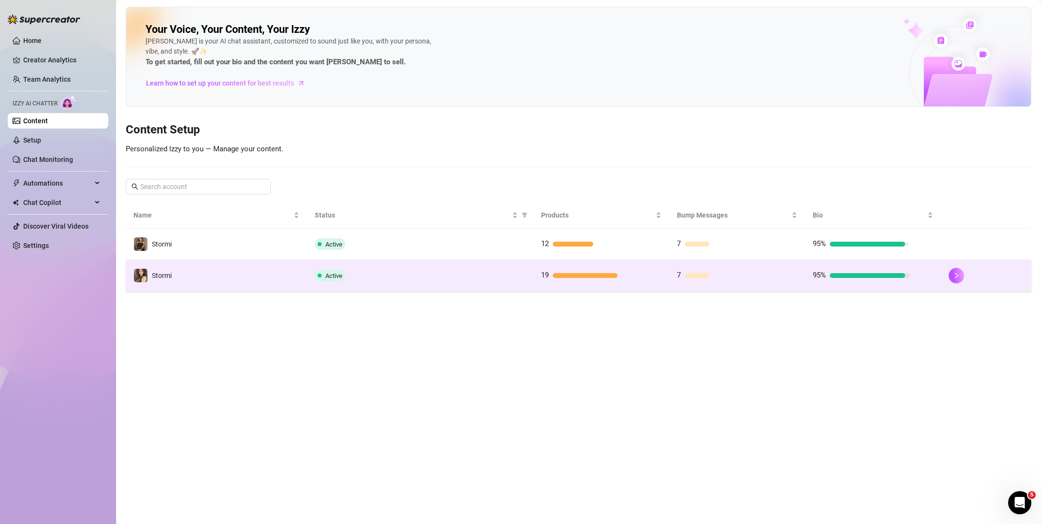
click at [265, 275] on td "Stormi" at bounding box center [216, 275] width 181 height 31
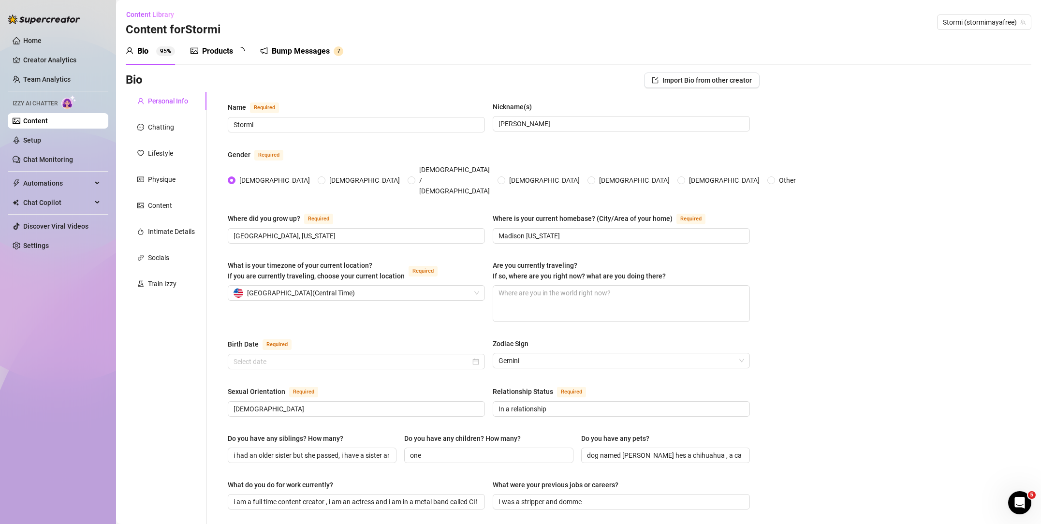
radio input "true"
type input "[DATE]"
click at [213, 48] on div "Products" at bounding box center [217, 51] width 31 height 12
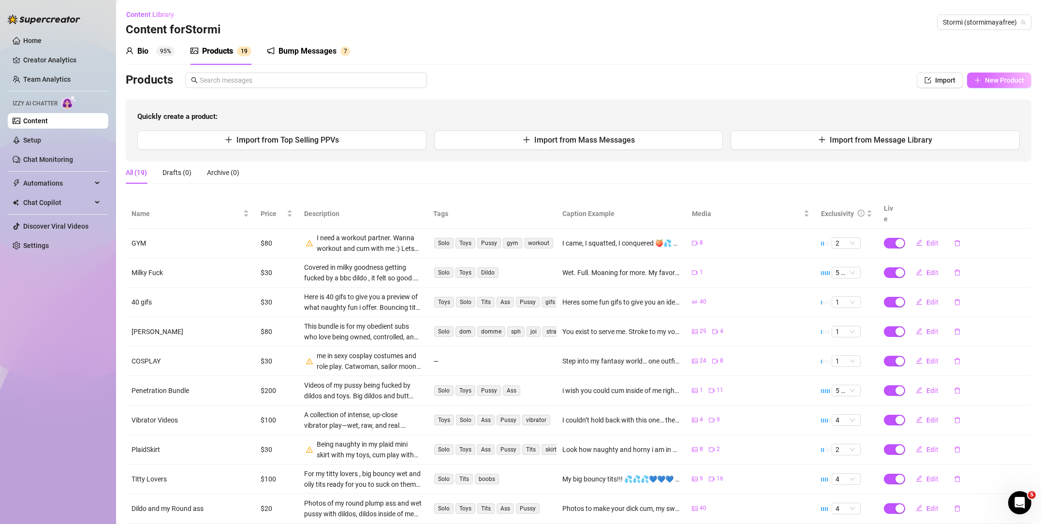
click at [993, 78] on span "New Product" at bounding box center [1004, 80] width 39 height 8
type textarea "Type your message here..."
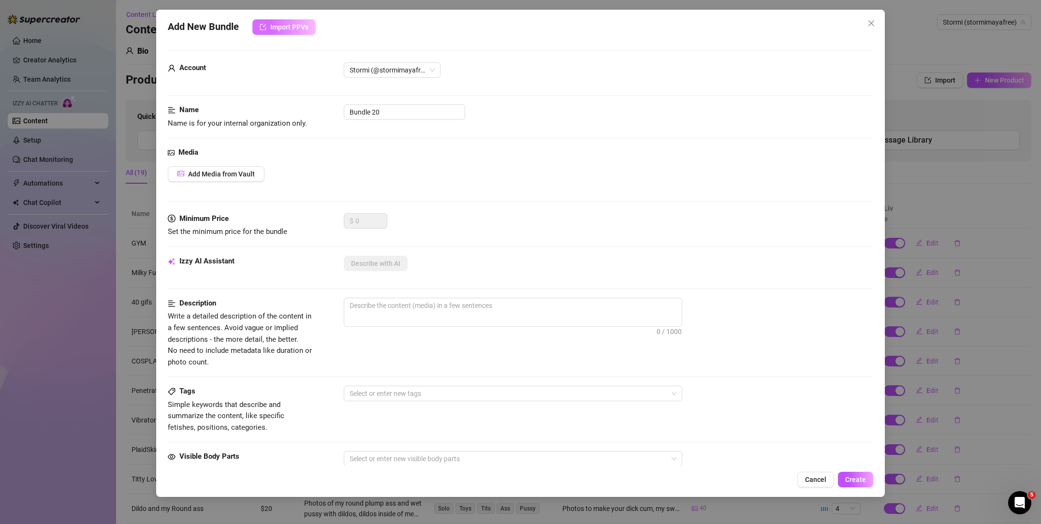
click at [290, 31] on button "Import PPVs" at bounding box center [283, 26] width 63 height 15
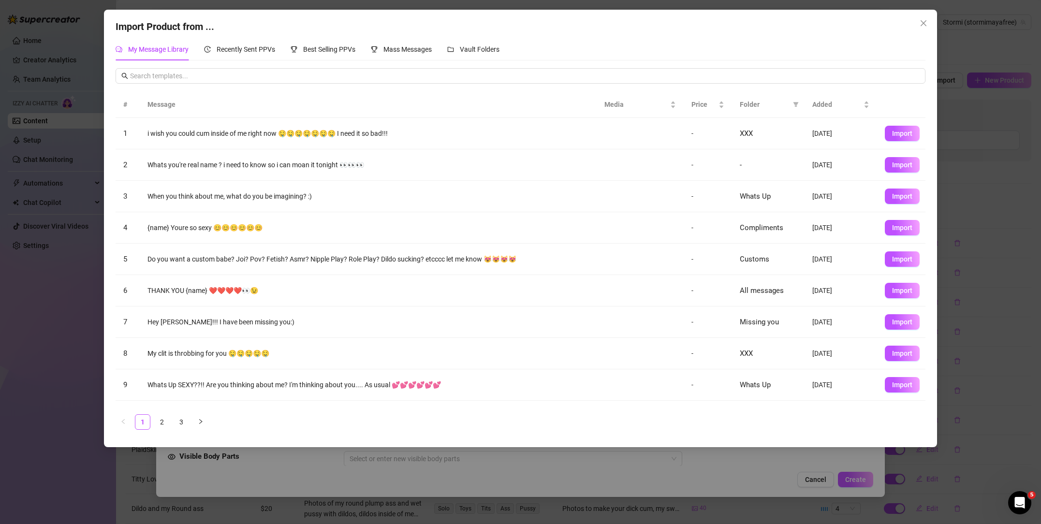
click at [842, 456] on div "Import Product from ... My Message Library Recently Sent PPVs Best Selling PPVs…" at bounding box center [520, 262] width 1041 height 524
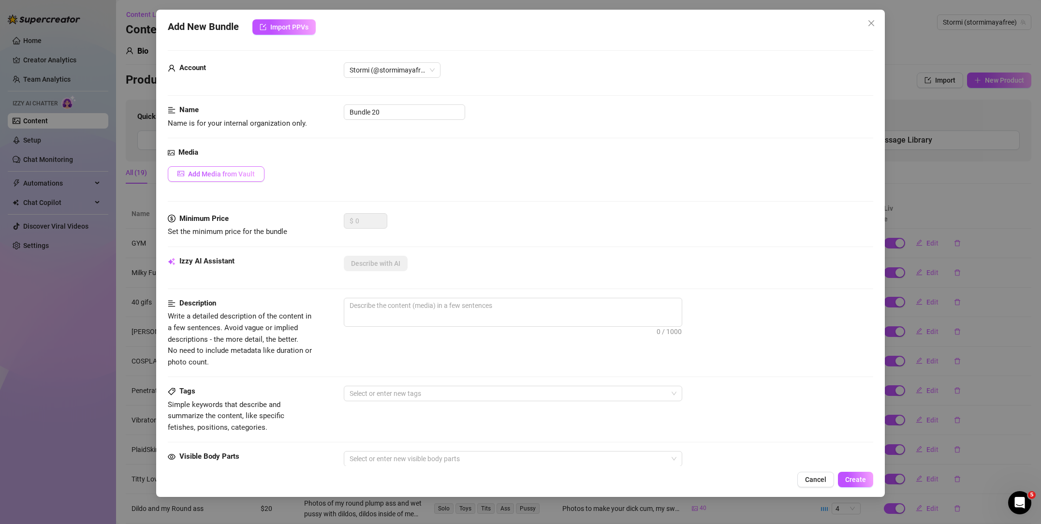
click at [225, 177] on span "Add Media from Vault" at bounding box center [221, 174] width 67 height 8
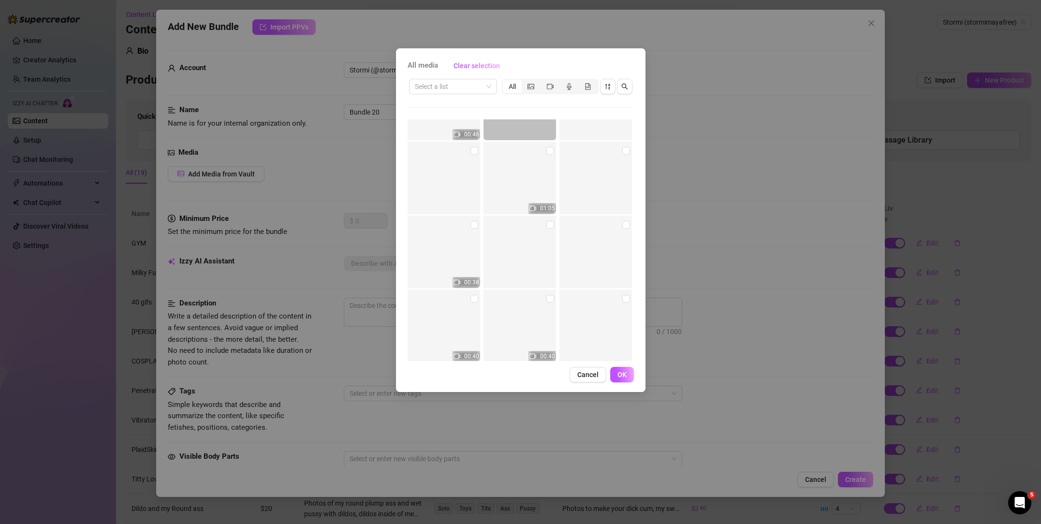
scroll to position [58, 0]
click at [475, 219] on input "checkbox" at bounding box center [474, 219] width 8 height 8
checkbox input "true"
click at [550, 142] on input "checkbox" at bounding box center [550, 145] width 8 height 8
checkbox input "true"
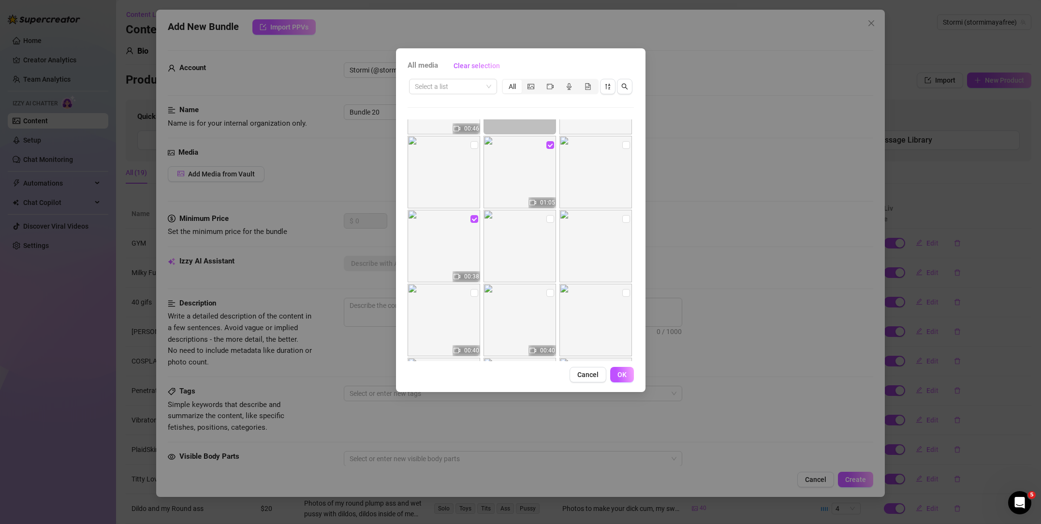
click at [628, 376] on button "OK" at bounding box center [622, 374] width 24 height 15
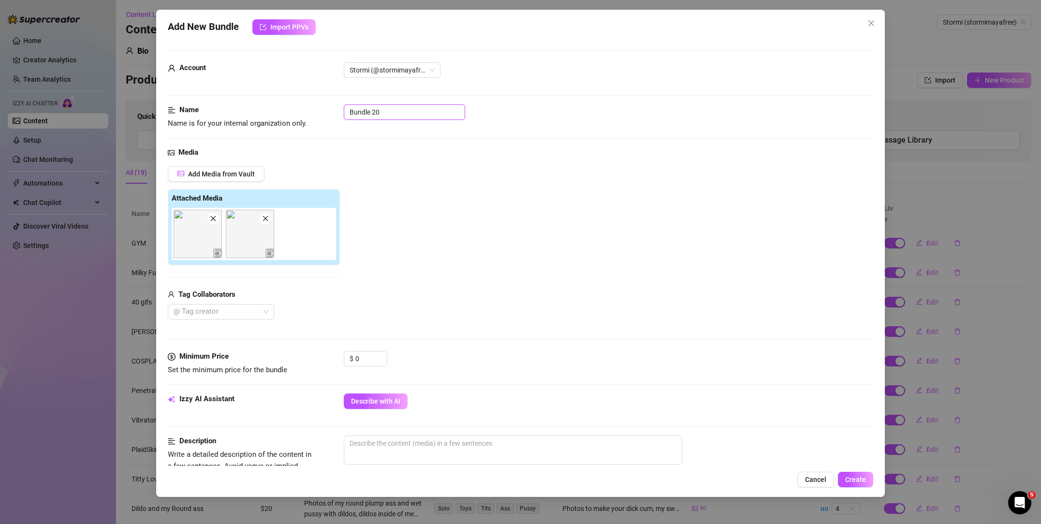
drag, startPoint x: 364, startPoint y: 107, endPoint x: 326, endPoint y: 102, distance: 38.5
click at [320, 103] on form "Account Stormi (@stormimayafree) Name Name is for your internal organization on…" at bounding box center [520, 456] width 705 height 812
type input "Riding Cock In the bed"
click at [372, 164] on div "Media Add Media from Vault Attached Media Tag Collaborators @ Tag creator" at bounding box center [520, 249] width 705 height 204
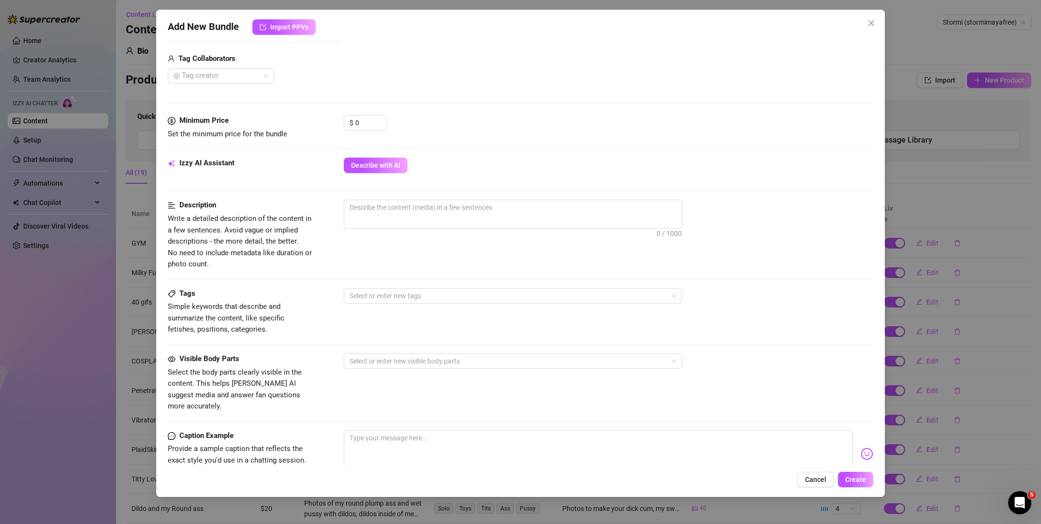
scroll to position [238, 0]
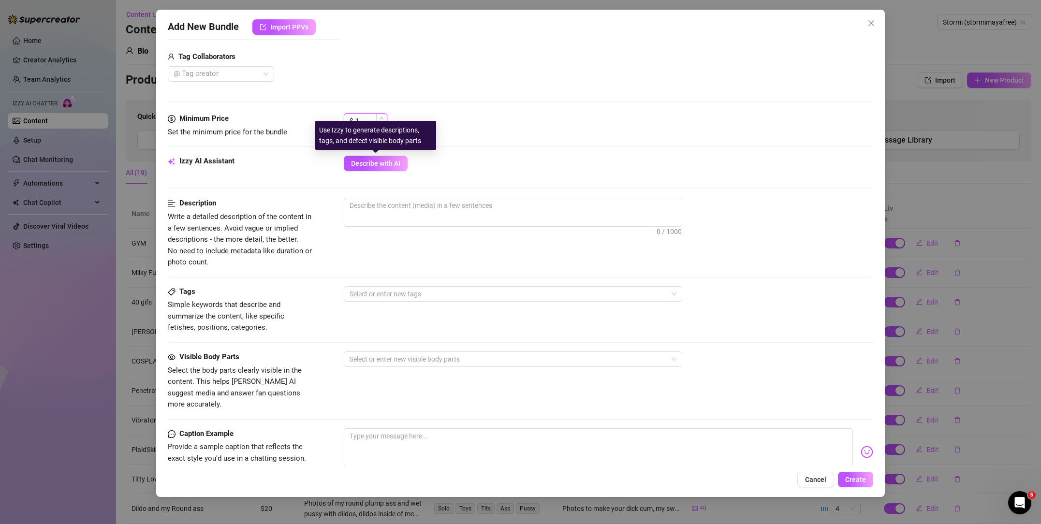
click at [381, 116] on icon "up" at bounding box center [381, 117] width 3 height 3
click at [370, 121] on input "2" at bounding box center [370, 121] width 31 height 15
type input "20"
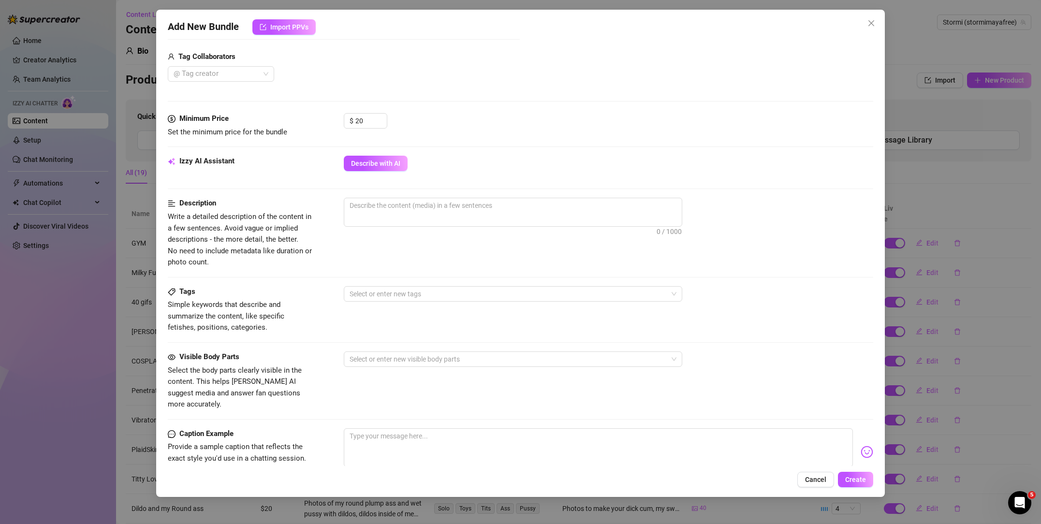
click at [477, 137] on div "$ 20" at bounding box center [608, 125] width 529 height 24
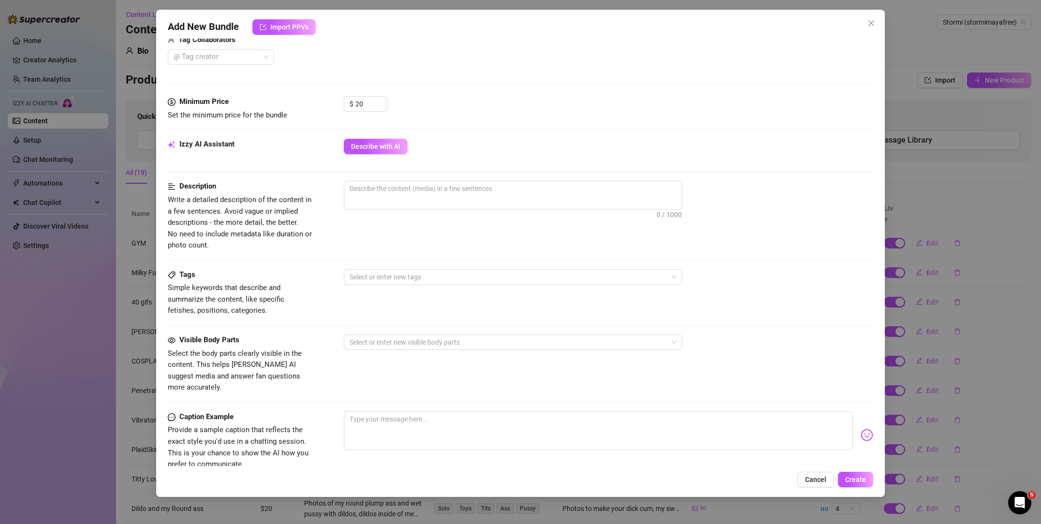
scroll to position [259, 0]
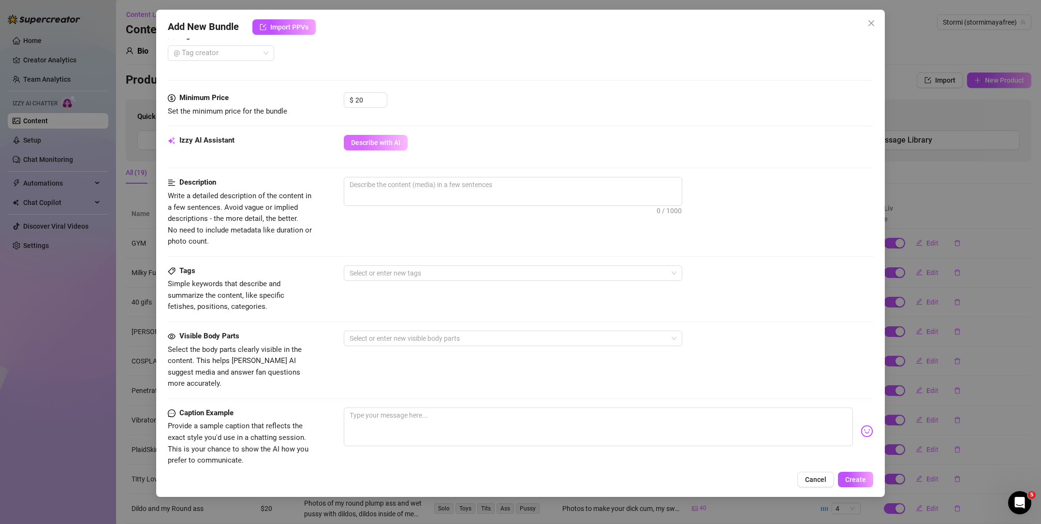
click at [379, 148] on button "Describe with AI" at bounding box center [376, 142] width 64 height 15
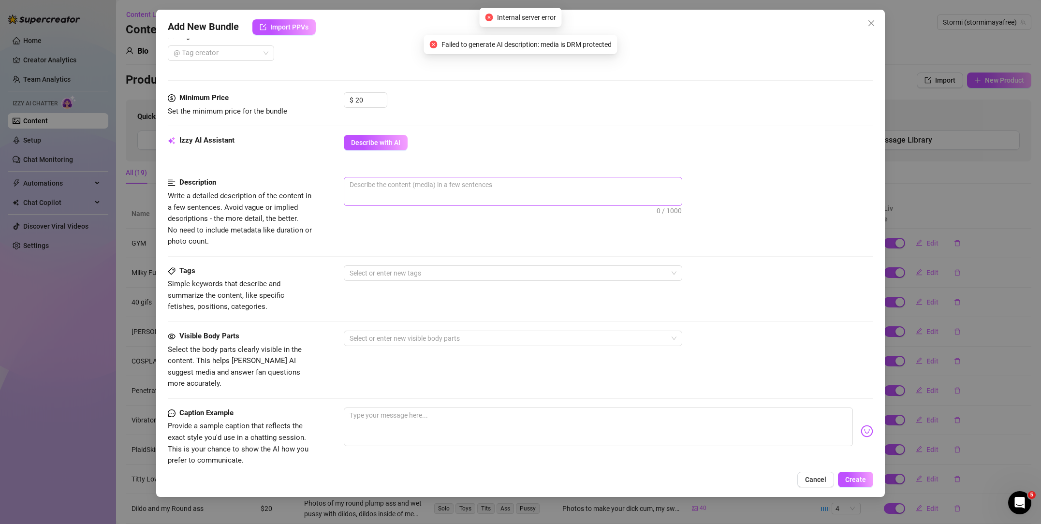
click at [444, 196] on span "0 / 1000" at bounding box center [513, 191] width 338 height 29
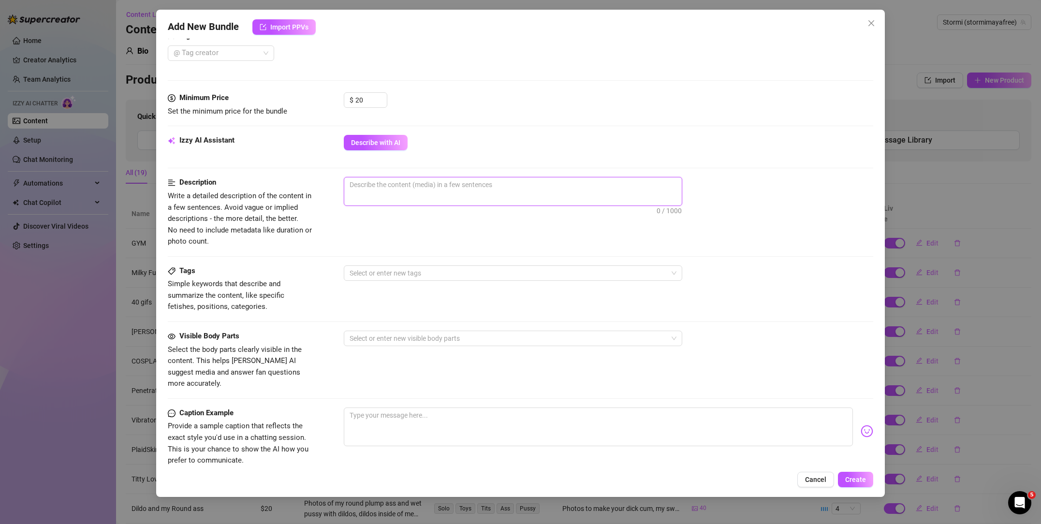
click at [442, 189] on textarea at bounding box center [512, 184] width 337 height 15
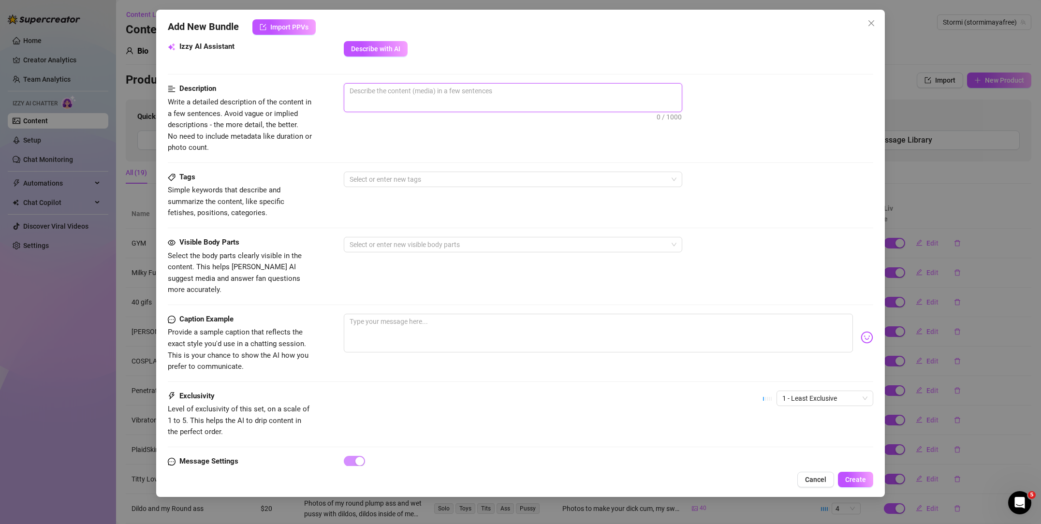
scroll to position [365, 0]
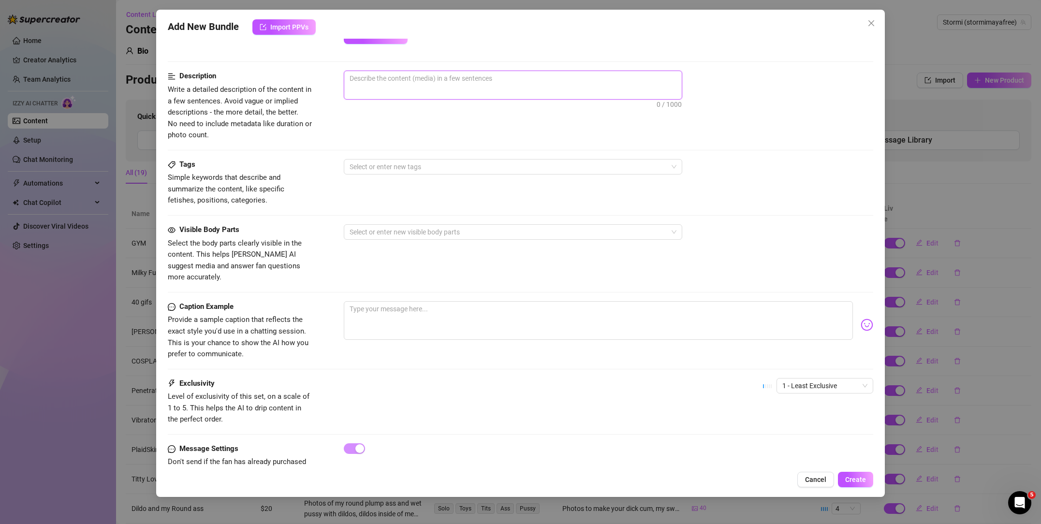
type textarea "R"
type textarea "Ri"
type textarea "Rid"
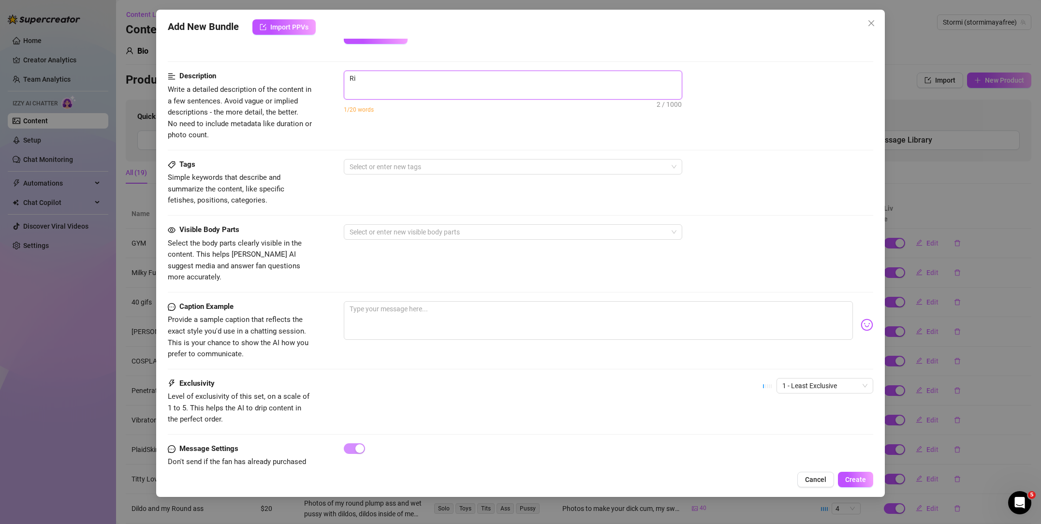
type textarea "Rid"
type textarea "Ridi"
type textarea "Ridin"
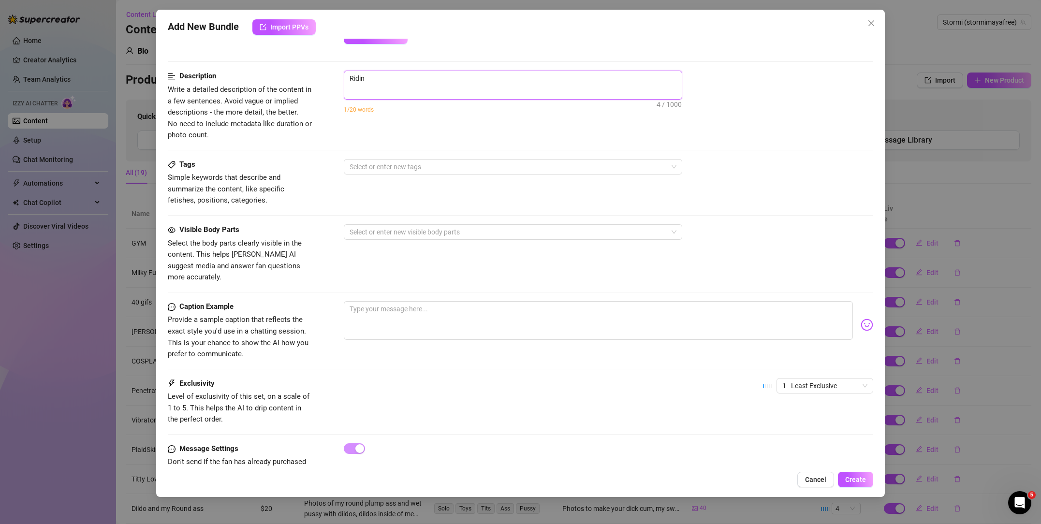
type textarea "Riding"
type textarea "Riding m"
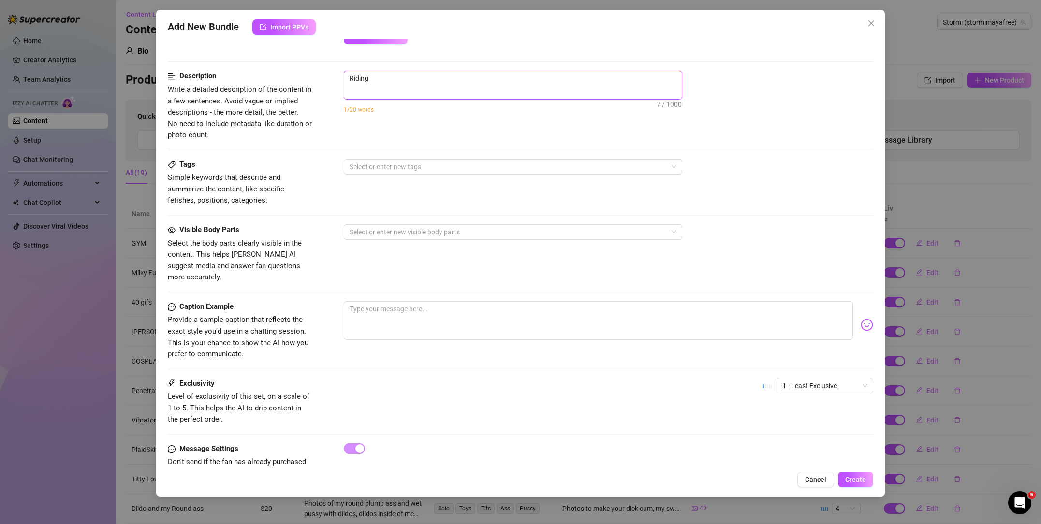
type textarea "Riding m"
type textarea "Riding my"
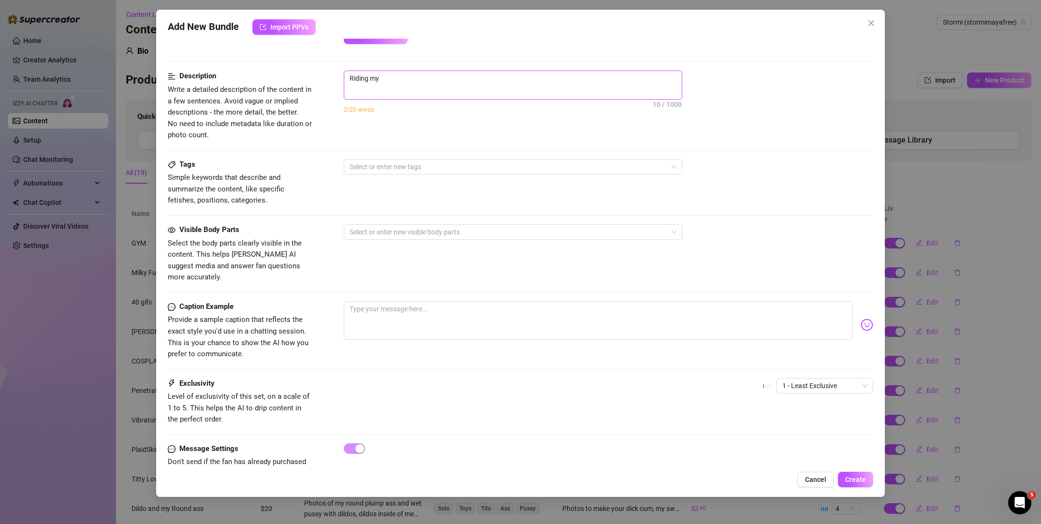
type textarea "Riding my d"
type textarea "Riding my di"
type textarea "Riding my dil"
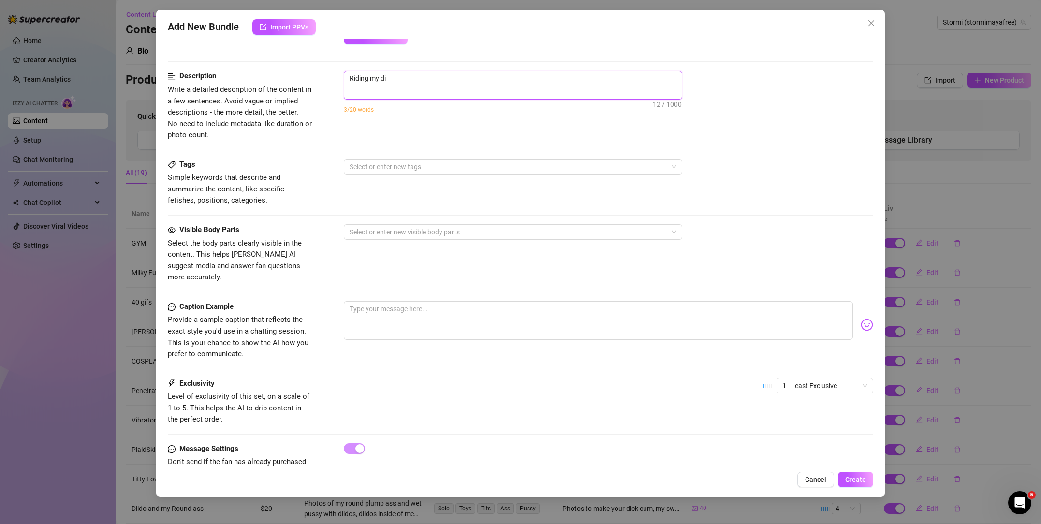
type textarea "Riding my dil"
type textarea "Riding my dild"
type textarea "Riding my dildo"
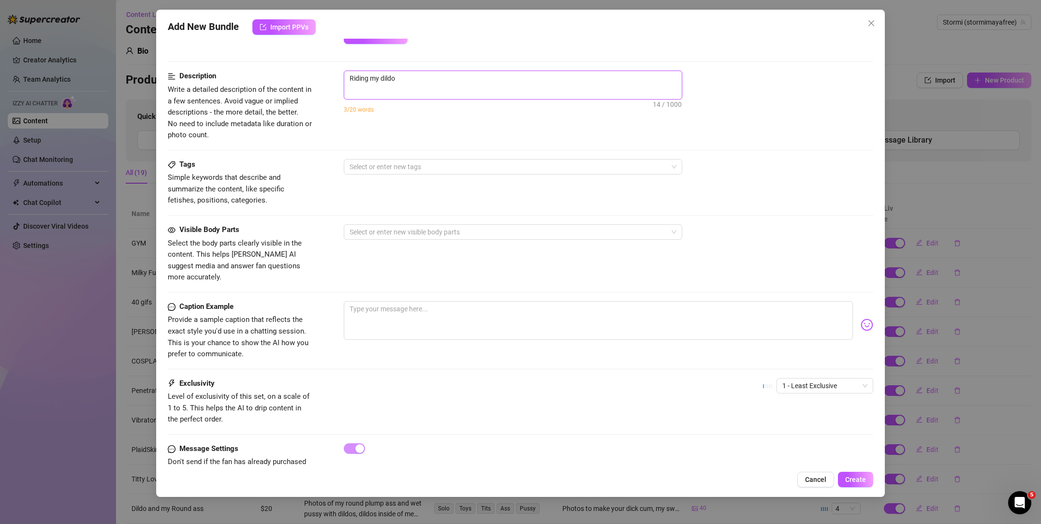
type textarea "Riding my dildo"
type textarea "Riding my dildo i"
type textarea "Riding my dildo in"
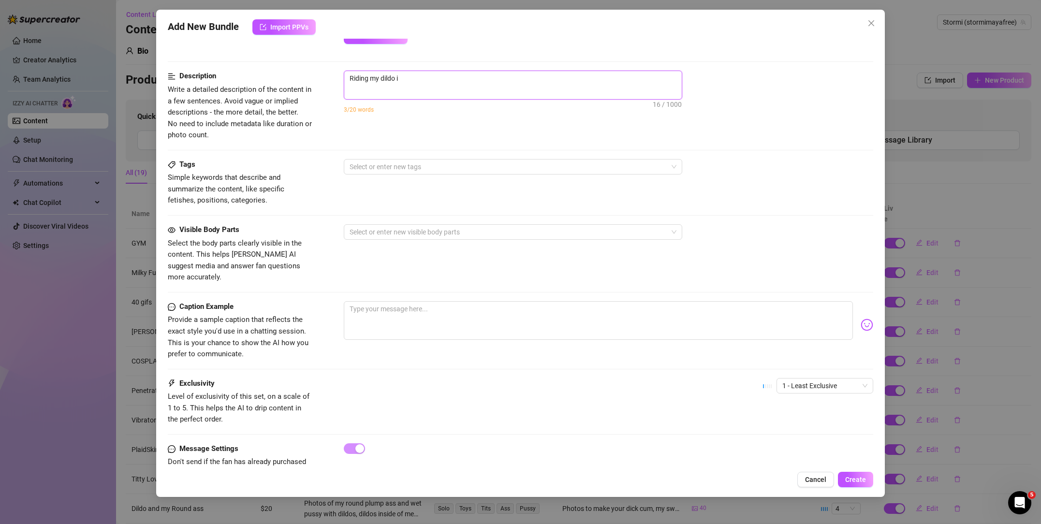
type textarea "Riding my dildo in"
type textarea "Riding my dildo in t"
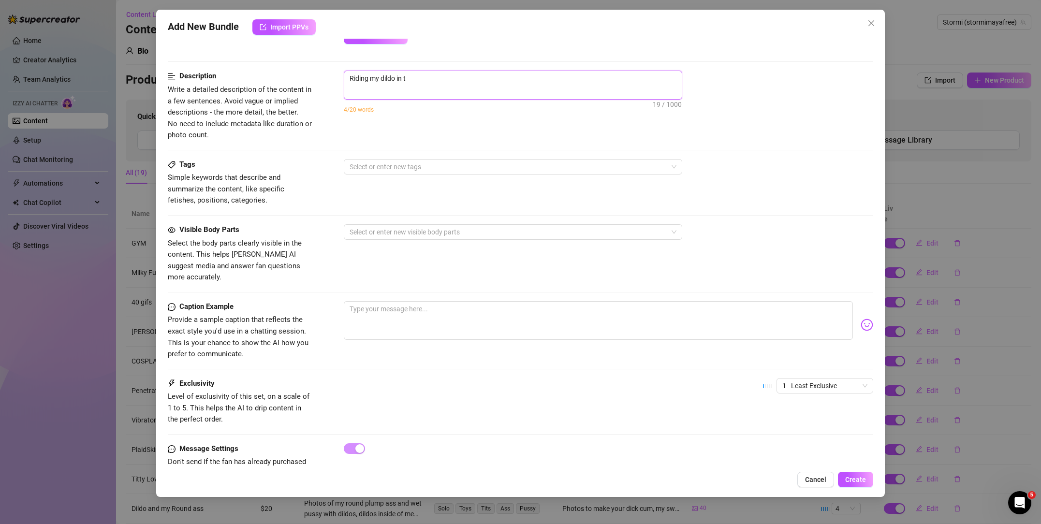
type textarea "Riding my dildo in th"
type textarea "Riding my dildo in the"
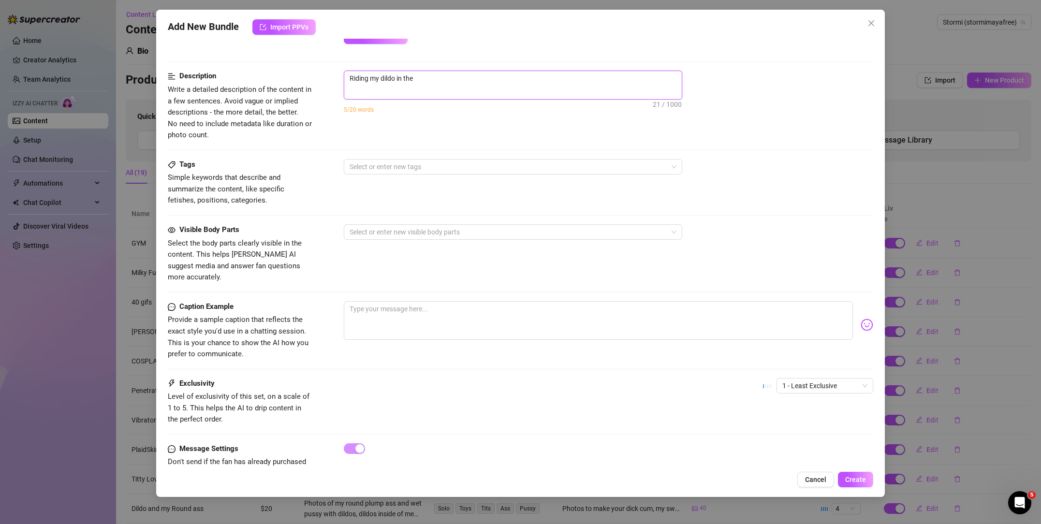
type textarea "Riding my dildo in the"
type textarea "Riding my dildo in the b"
type textarea "Riding my dildo in the be"
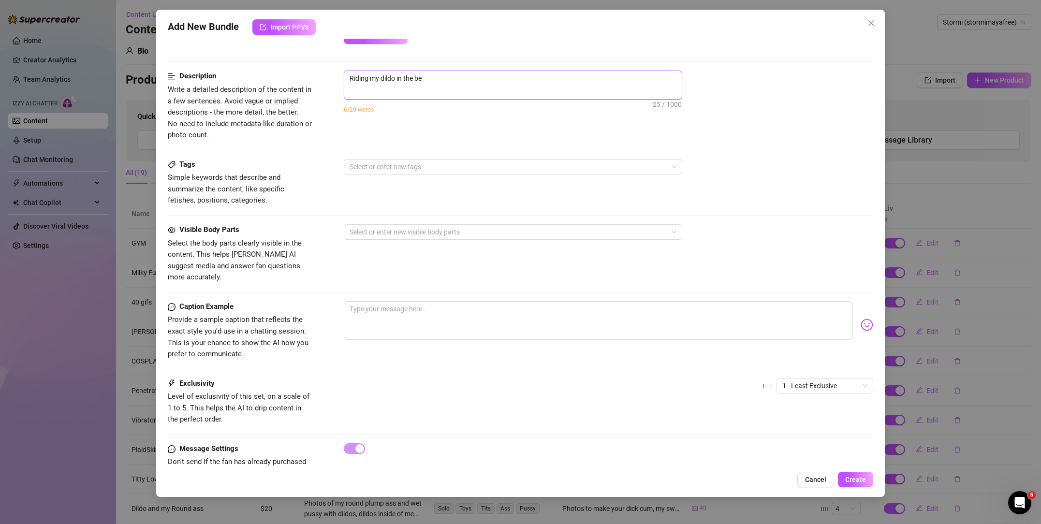
type textarea "Riding my dildo in the bed"
type textarea "Riding my dildo in the bed,"
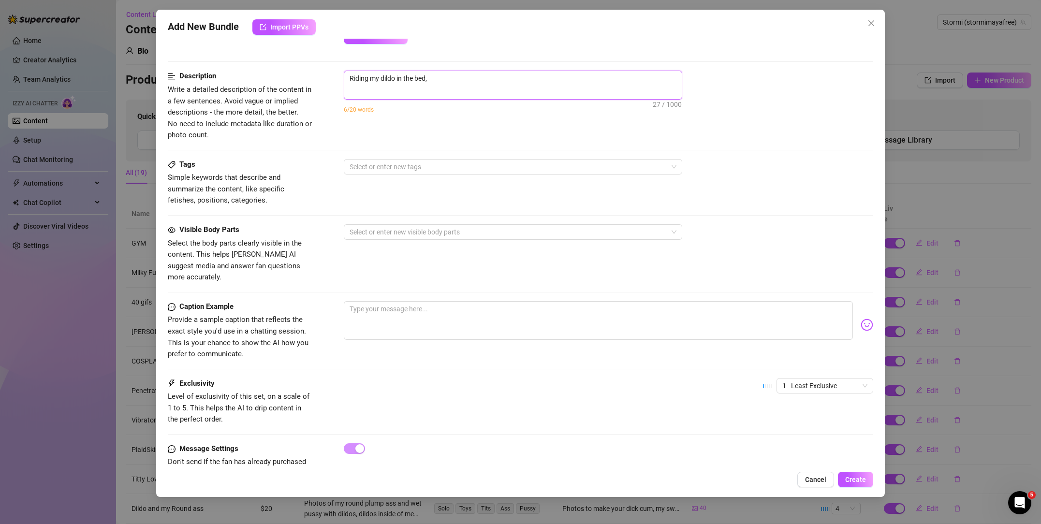
type textarea "Riding my dildo in the bed,"
type textarea "Riding my dildo in the bed, f"
type textarea "Riding my dildo in the bed, fr"
type textarea "Riding my dildo in the bed, fro"
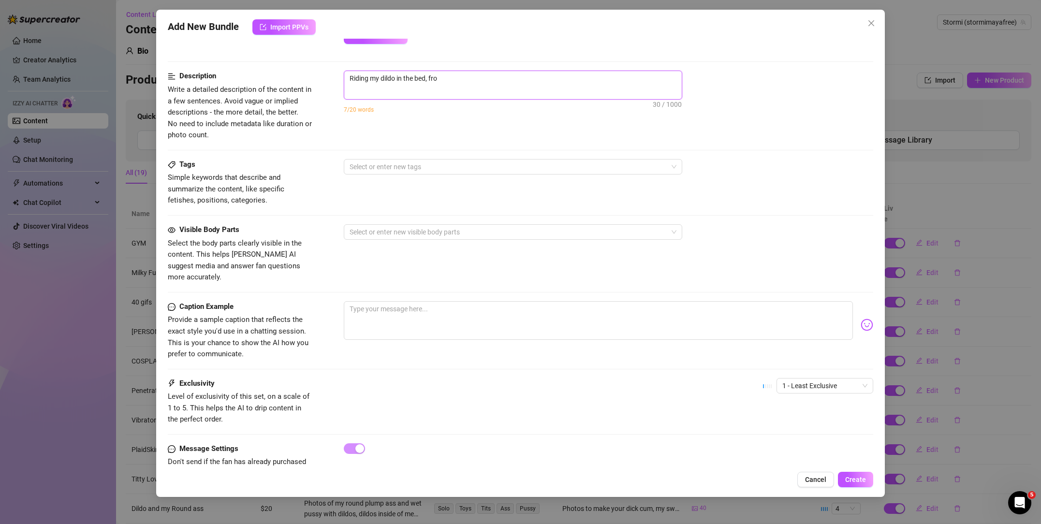
type textarea "Riding my dildo in the bed, fron"
type textarea "Riding my dildo in the bed, front"
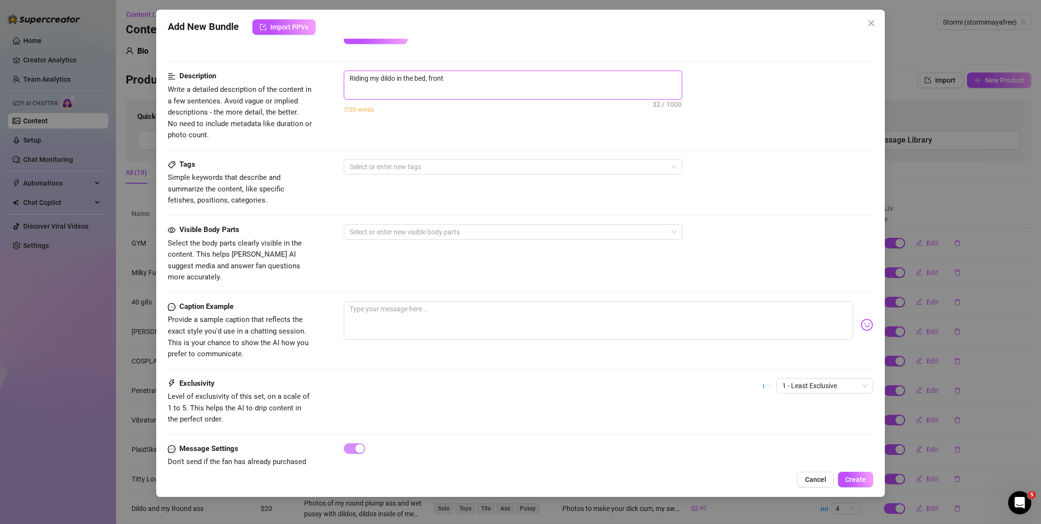
type textarea "Riding my dildo in the bed, front"
type textarea "Riding my dildo in the bed, front a"
type textarea "Riding my dildo in the bed, front an"
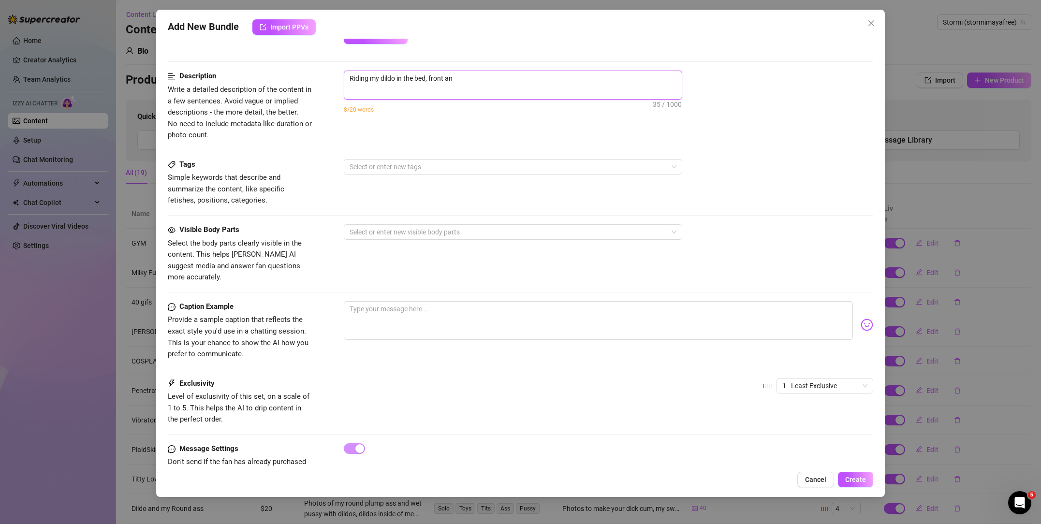
type textarea "Riding my dildo in the bed, front an"
type textarea "Riding my dildo in the bed, front and"
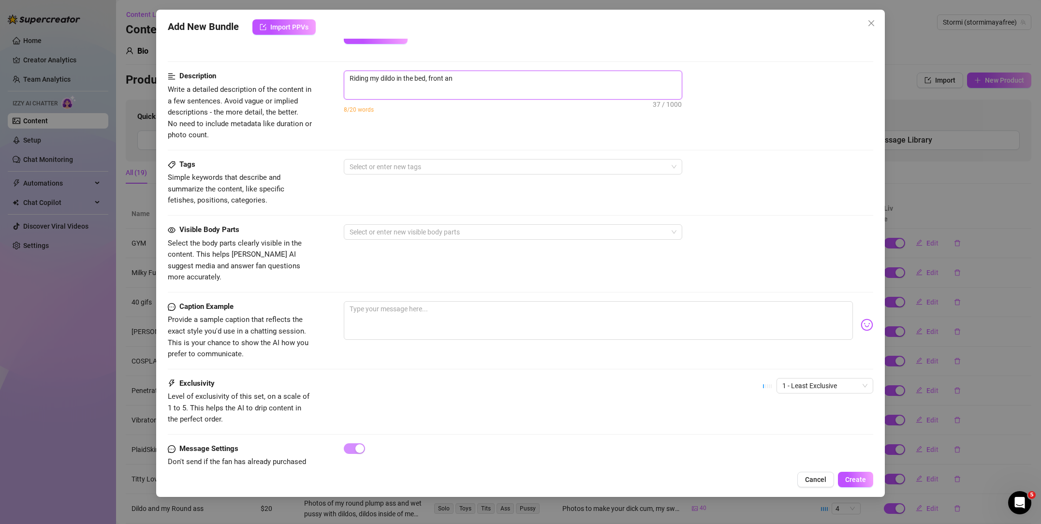
type textarea "Riding my dildo in the bed, front and"
type textarea "Riding my dildo in the bed, front and b"
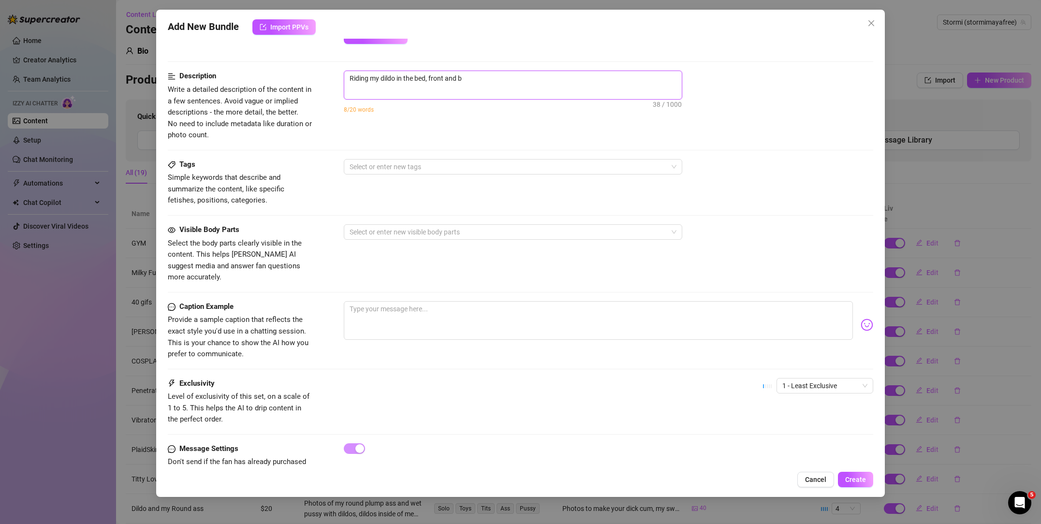
type textarea "Riding my dildo in the bed, front and ba"
type textarea "Riding my dildo in the bed, front and bac"
type textarea "Riding my dildo in the bed, front and back"
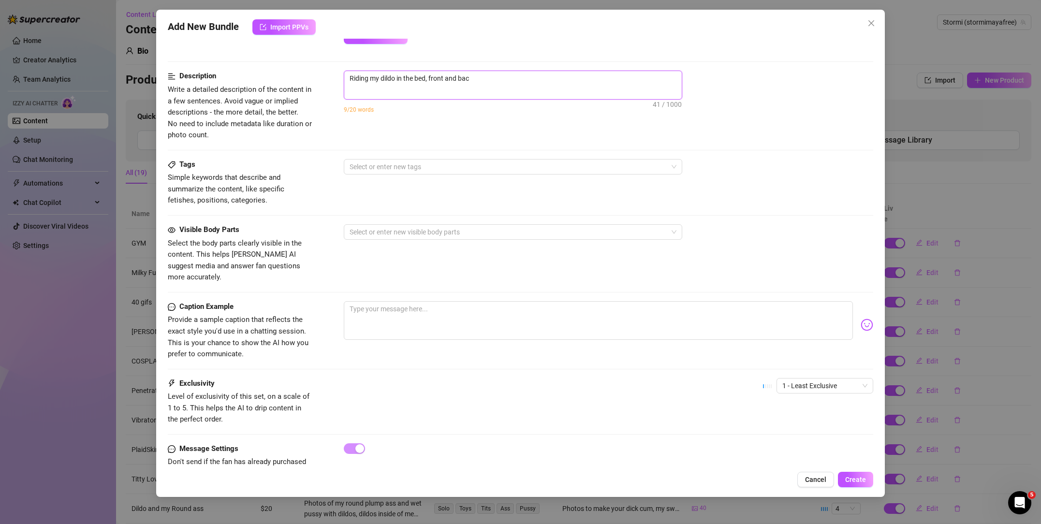
type textarea "Riding my dildo in the bed, front and back"
type textarea "Riding my dildo in the bed, front and back s"
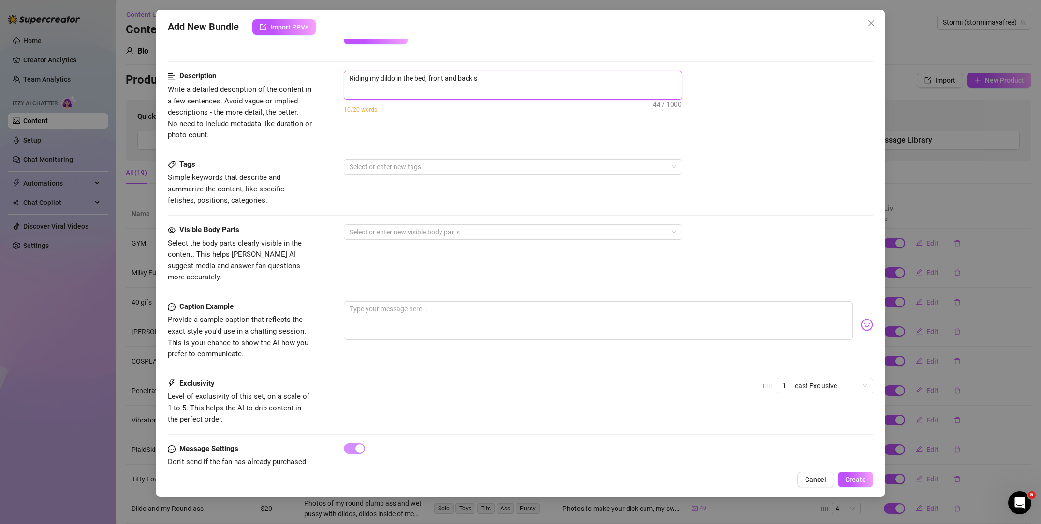
type textarea "Riding my dildo in the bed, front and back sh"
type textarea "Riding my dildo in the bed, front and back sho"
type textarea "Riding my dildo in the bed, front and back shot"
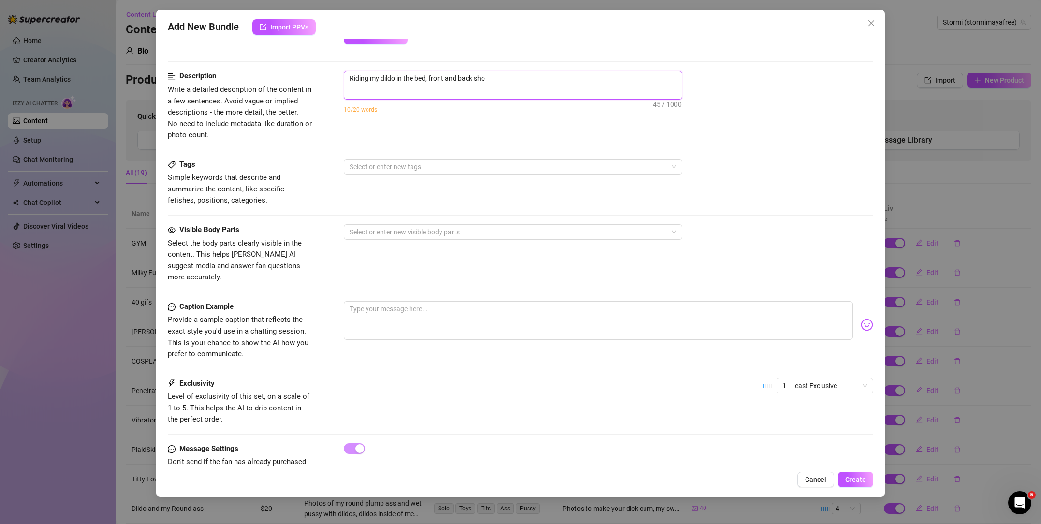
type textarea "Riding my dildo in the bed, front and back shot"
type textarea "Riding my dildo in the bed, front and back shots"
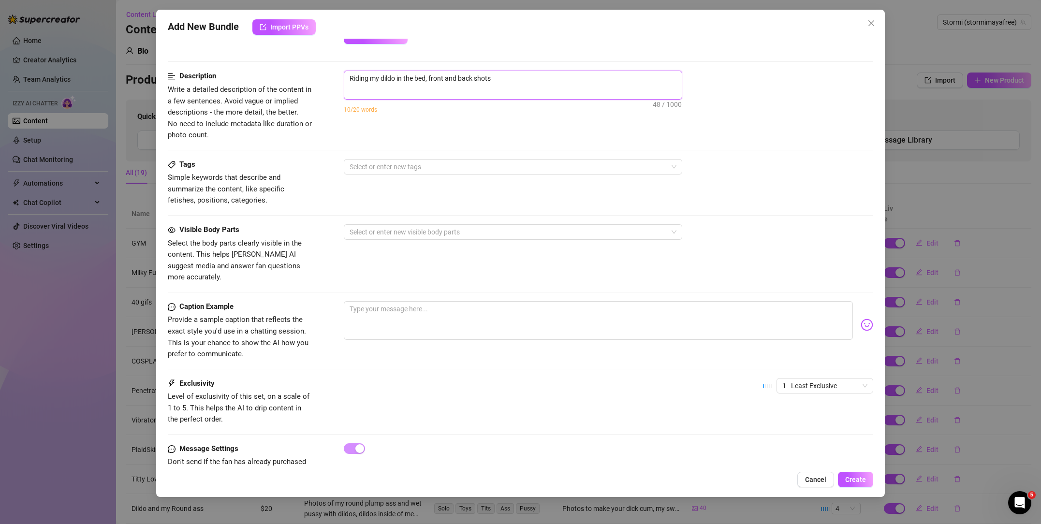
type textarea "Riding my dildo in the bed, front and back shots o"
type textarea "Riding my dildo in the bed, front and back shots od"
type textarea "Riding my dildo in the bed, front and back shots o"
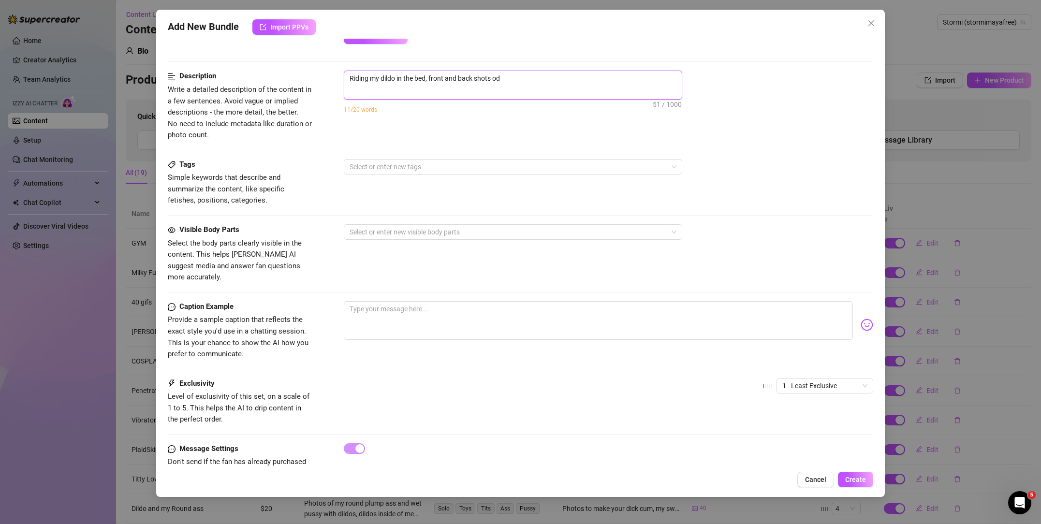
type textarea "Riding my dildo in the bed, front and back shots o"
type textarea "Riding my dildo in the bed, front and back shots of"
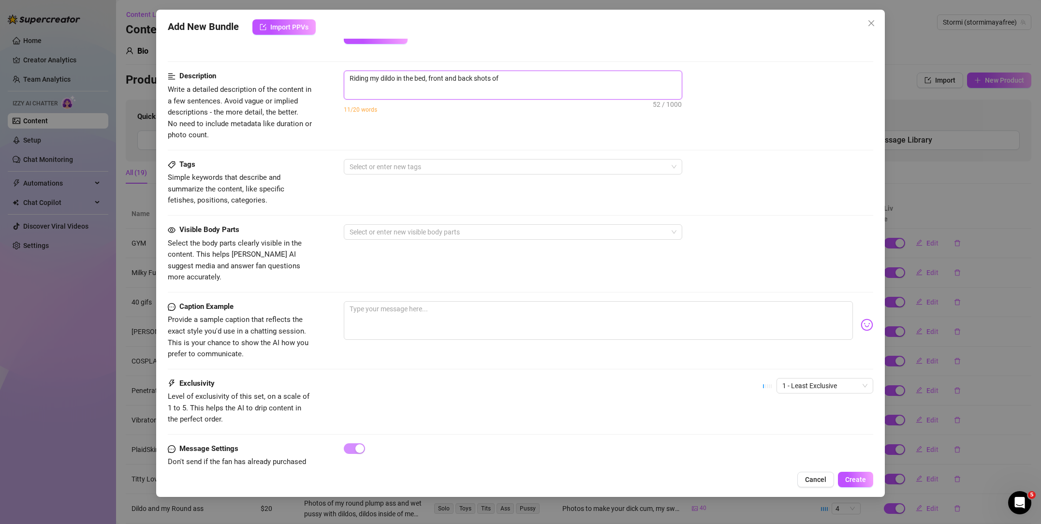
type textarea "Riding my dildo in the bed, front and back shots of m"
type textarea "Riding my dildo in the bed, front and back shots of me"
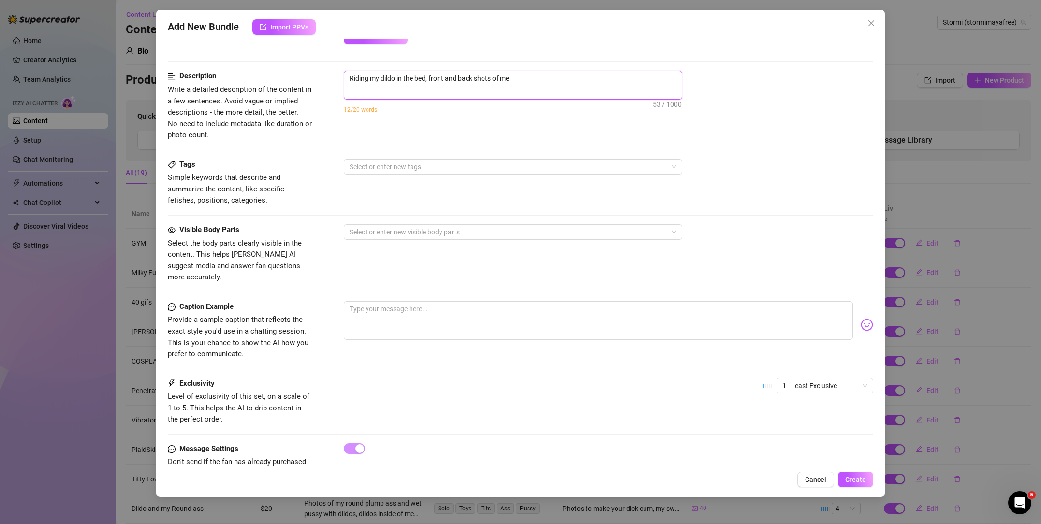
type textarea "Riding my dildo in the bed, front and back shots of me"
type textarea "Riding my dildo in the bed, front and back shots of me t"
type textarea "Riding my dildo in the bed, front and back shots of me ta"
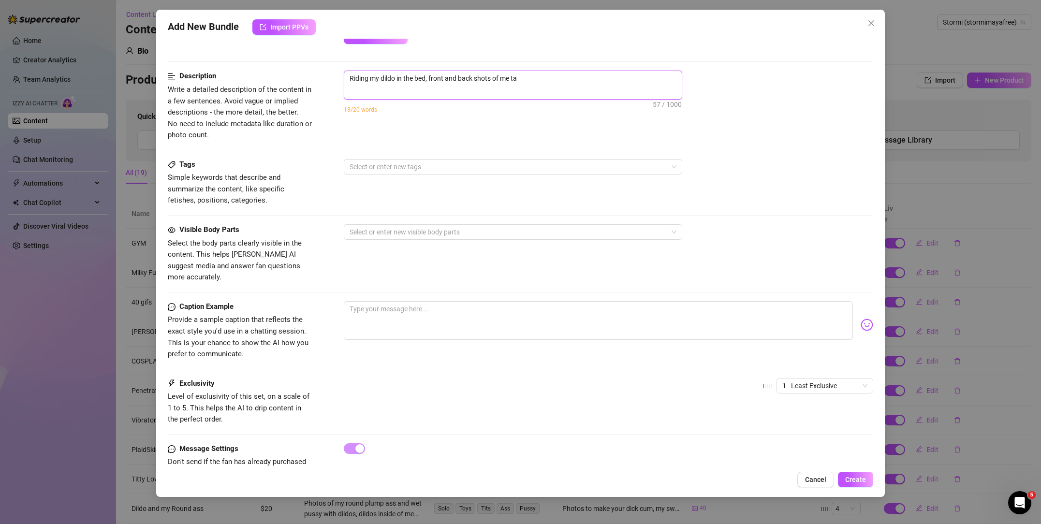
type textarea "Riding my dildo in the bed, front and back shots of me tak"
type textarea "Riding my dildo in the bed, front and back shots of me taki"
type textarea "Riding my dildo in the bed, front and back shots of me takin"
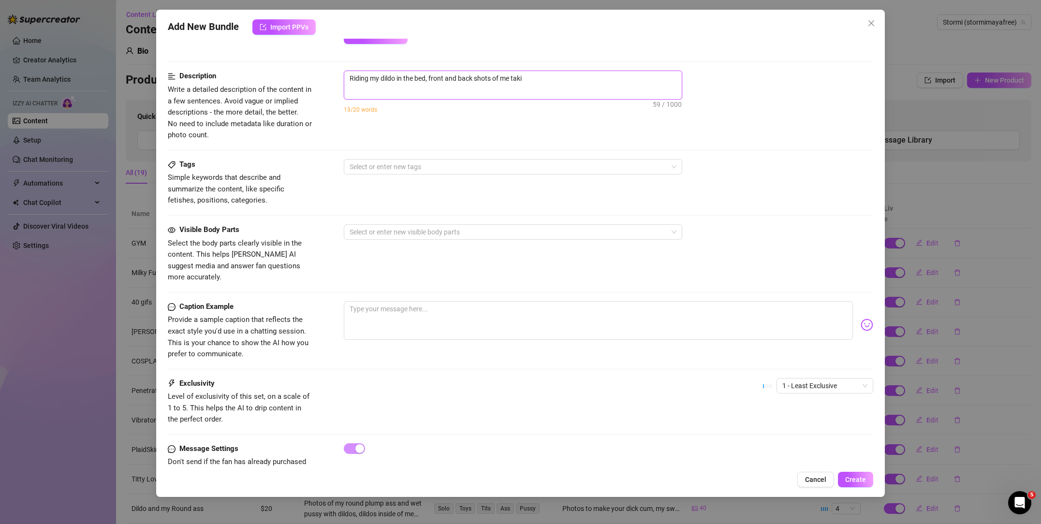
type textarea "Riding my dildo in the bed, front and back shots of me takin"
type textarea "Riding my dildo in the bed, front and back shots of me taking"
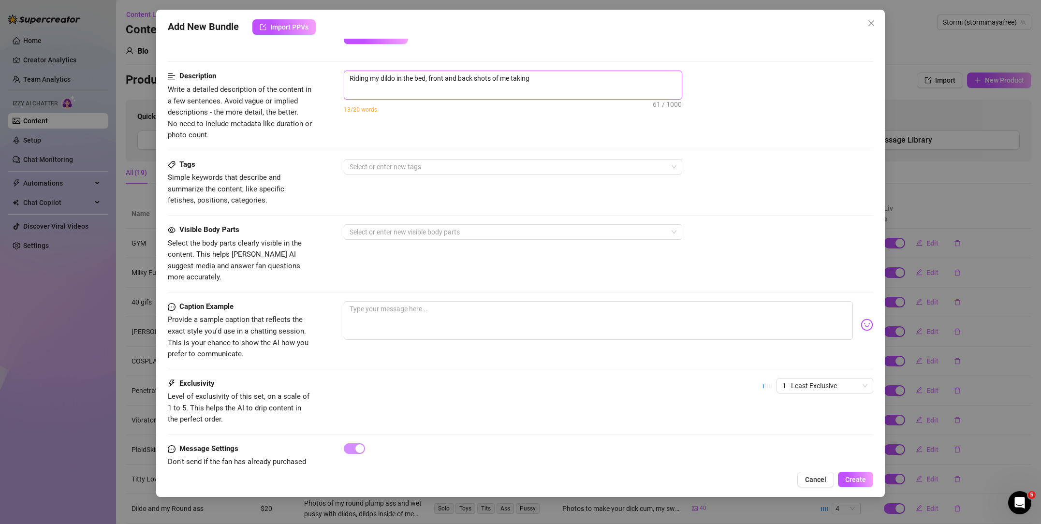
type textarea "Riding my dildo in the bed, front and back shots of me taking t"
type textarea "Riding my dildo in the bed, front and back shots of me taking th"
type textarea "Riding my dildo in the bed, front and back shots of me taking thi"
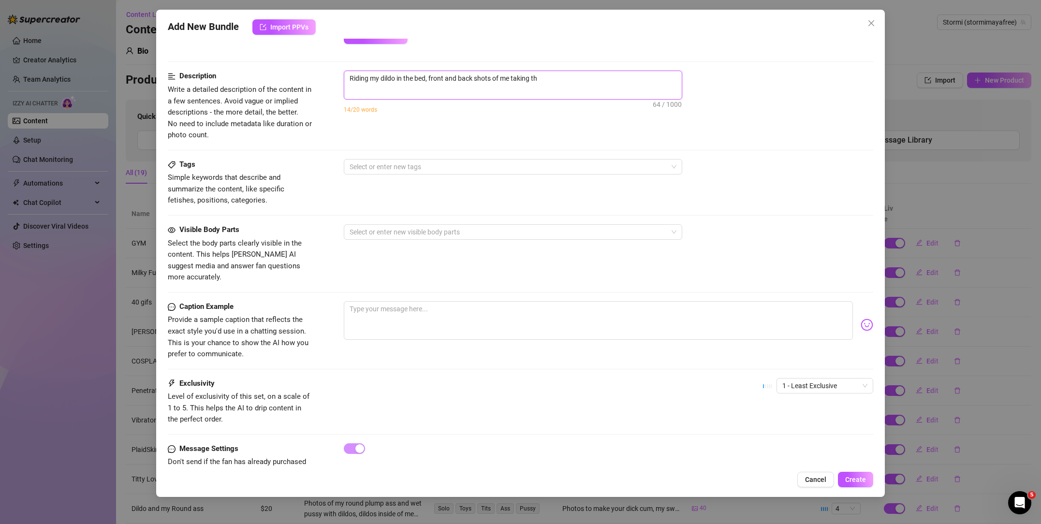
type textarea "Riding my dildo in the bed, front and back shots of me taking thi"
type textarea "Riding my dildo in the bed, front and back shots of me taking this"
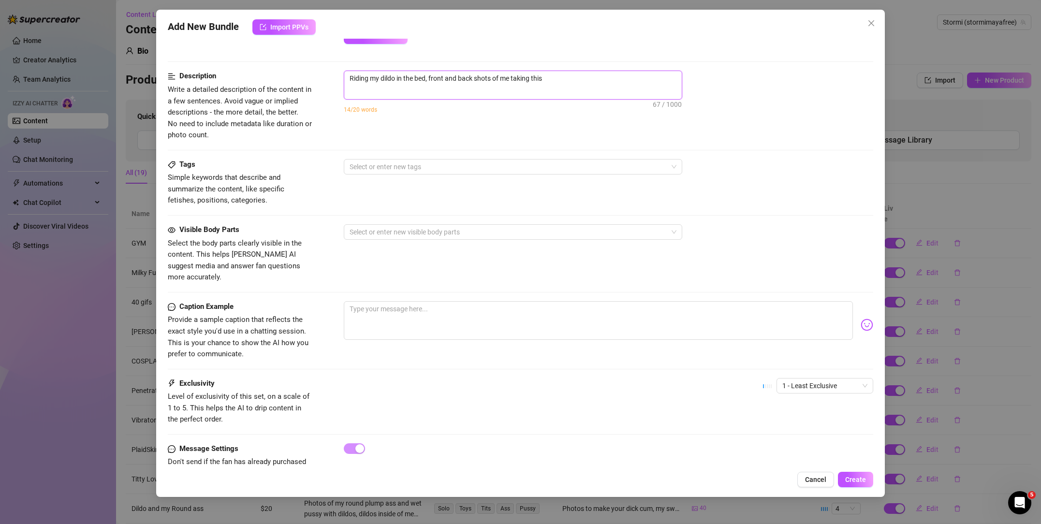
type textarea "Riding my dildo in the bed, front and back shots of me taking this 6"
type textarea "Riding my dildo in the bed, front and back shots of me taking this 6."
type textarea "Riding my dildo in the bed, front and back shots of me taking this 6. i"
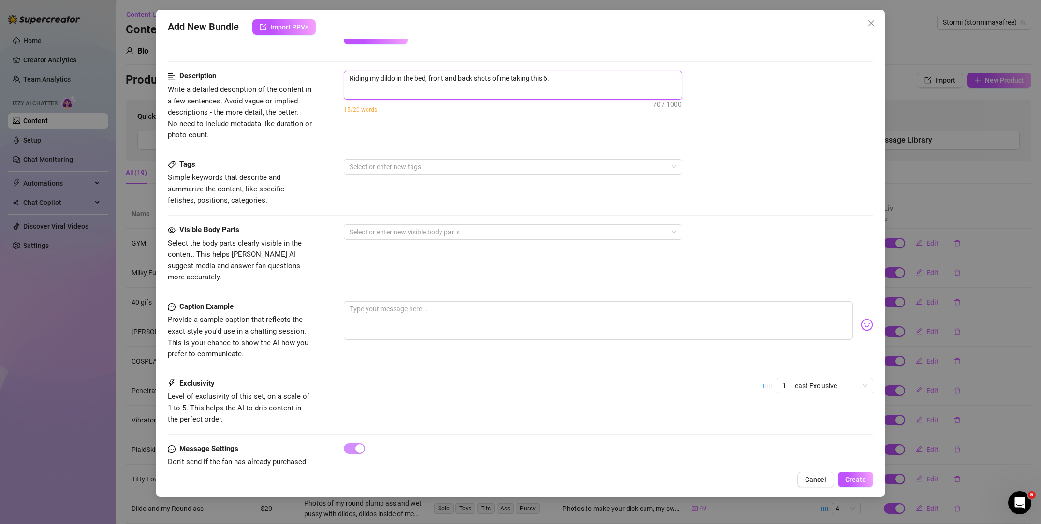
type textarea "Riding my dildo in the bed, front and back shots of me taking this 6. i"
type textarea "Riding my dildo in the bed, front and back shots of me taking this 6. in"
type textarea "Riding my dildo in the bed, front and back shots of me taking this 6. [MEDICAL_…"
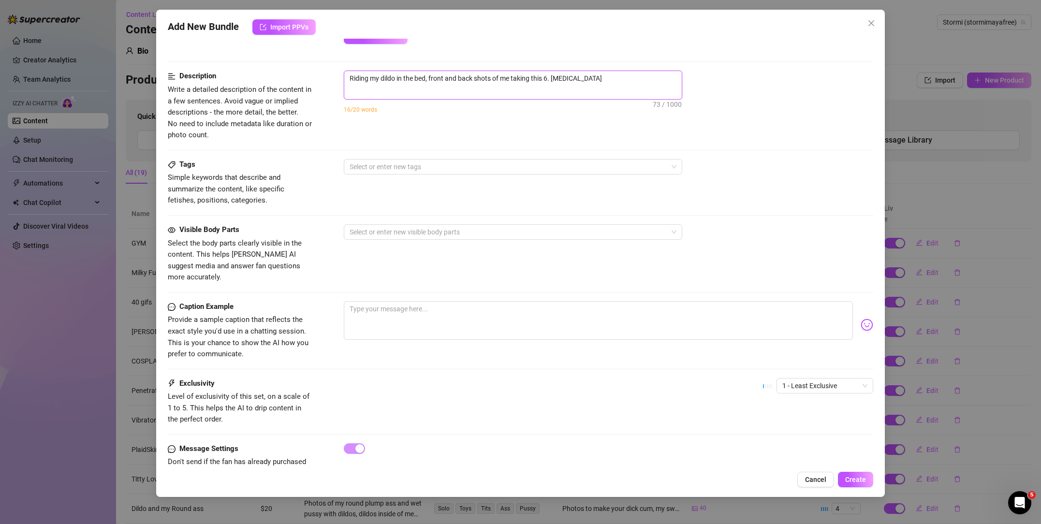
type textarea "Riding my dildo in the bed, front and back shots of me taking this 6. inhc"
type textarea "Riding my dildo in the bed, front and back shots of me taking this 6. inhc o"
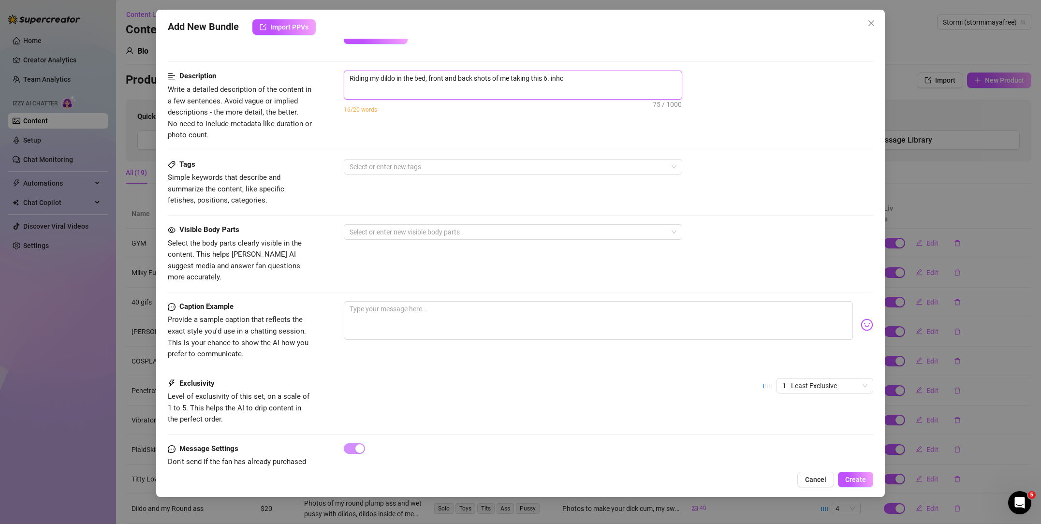
type textarea "Riding my dildo in the bed, front and back shots of me taking this 6. inhc o"
type textarea "Riding my dildo in the bed, front and back shots of me taking this 6. inhc"
type textarea "Riding my dildo in the bed, front and back shots of me taking this 6. inhc c"
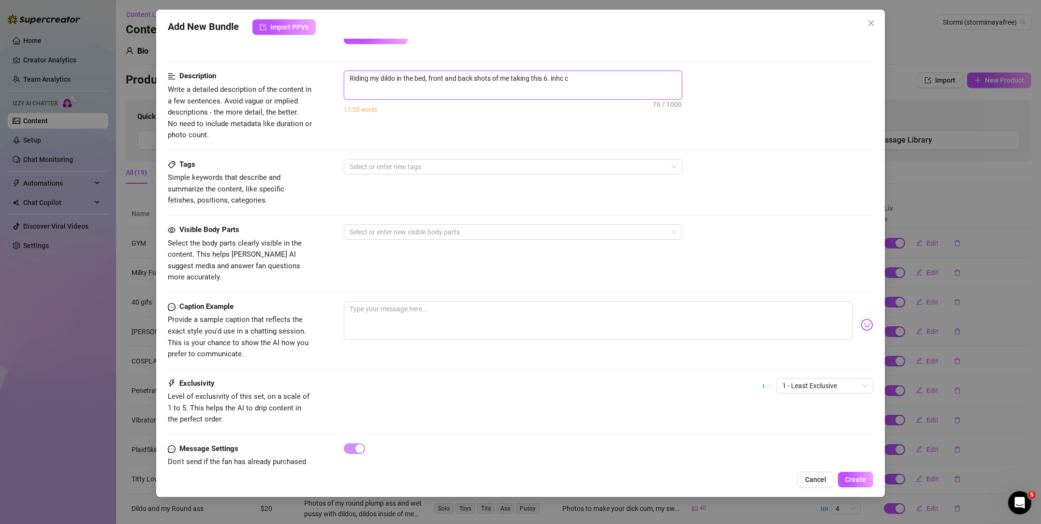
type textarea "Riding my dildo in the bed, front and back shots of me taking this 6. inhc co"
type textarea "Riding my dildo in the bed, front and back shots of me taking this 6. inhc cok"
type textarea "Riding my dildo in the bed, front and back shots of me taking this 6. inhc co"
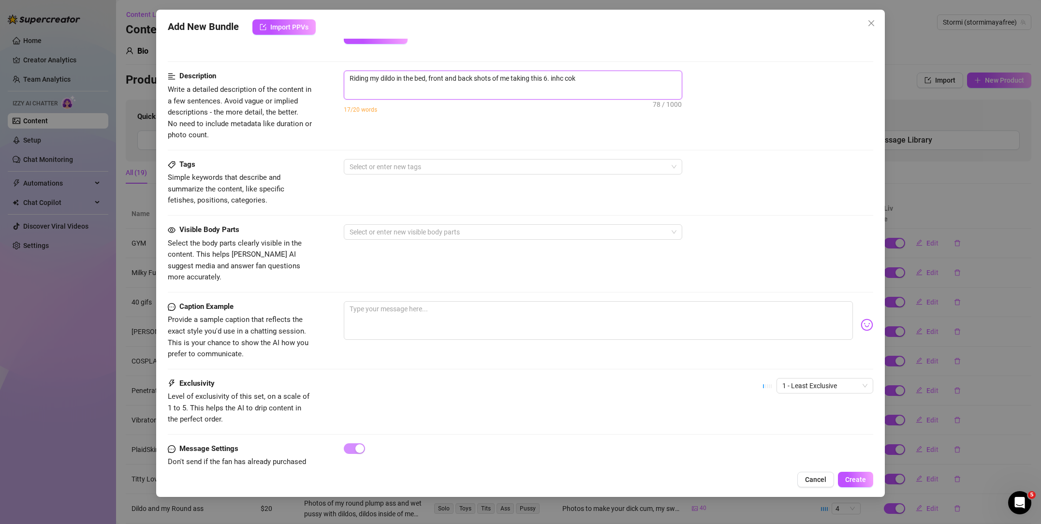
type textarea "Riding my dildo in the bed, front and back shots of me taking this 6. inhc co"
type textarea "Riding my dildo in the bed, front and back shots of me taking this 6. inhc c"
type textarea "Riding my dildo in the bed, front and back shots of me taking this 6. inhc"
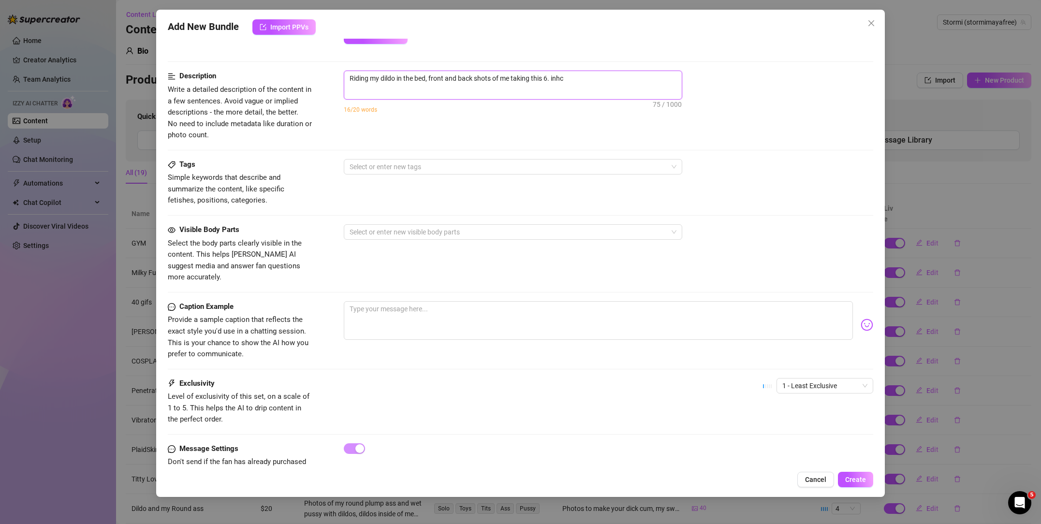
type textarea "Riding my dildo in the bed, front and back shots of me taking this 6. inhc"
type textarea "Riding my dildo in the bed, front and back shots of me taking this 6. [MEDICAL_…"
type textarea "Riding my dildo in the bed, front and back shots of me taking this 6. in"
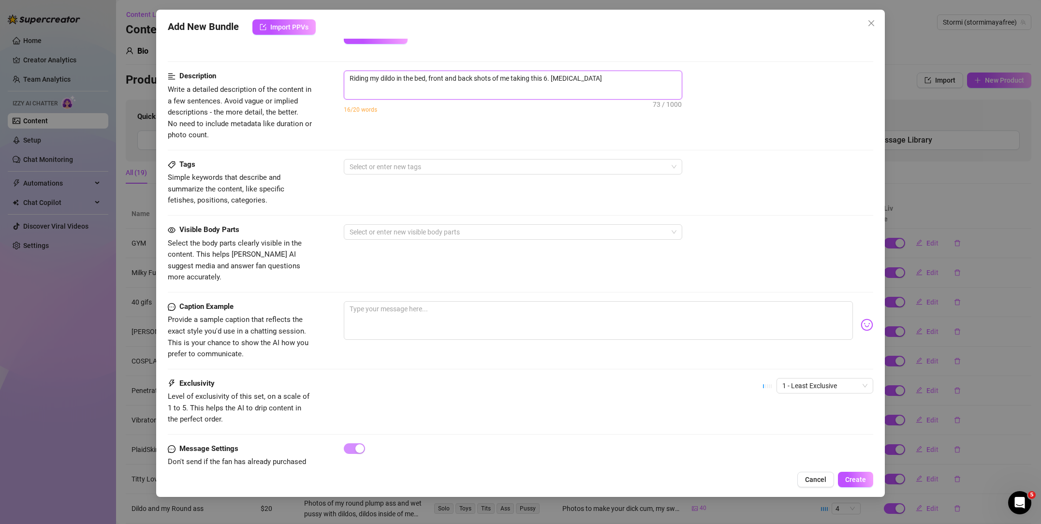
type textarea "Riding my dildo in the bed, front and back shots of me taking this 6. in"
type textarea "Riding my dildo in the bed, front and back shots of me taking this 6. inc"
type textarea "Riding my dildo in the bed, front and back shots of me taking this 6. inch"
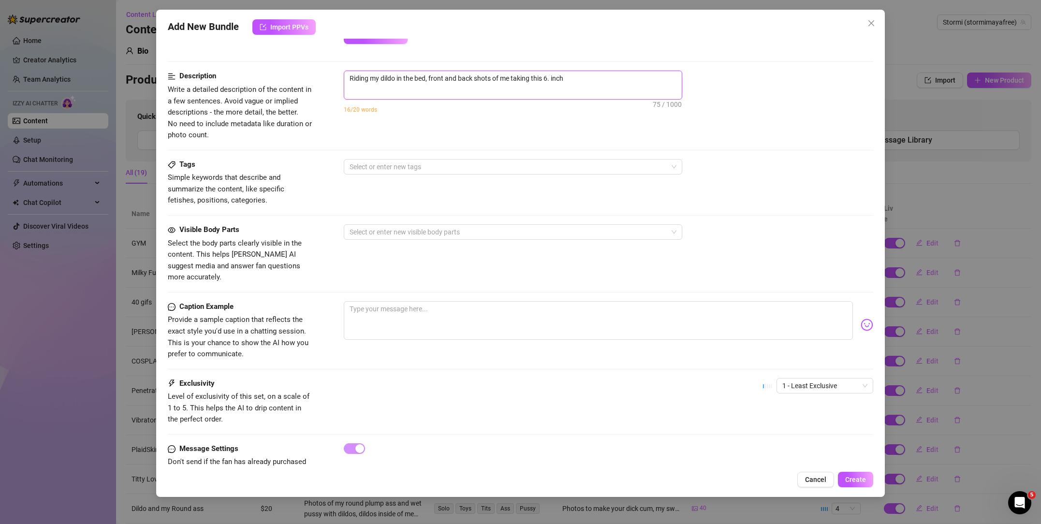
type textarea "Riding my dildo in the bed, front and back shots of me taking this 6. inch c"
type textarea "Riding my dildo in the bed, front and back shots of me taking this 6. inch co"
type textarea "Riding my dildo in the bed, front and back shots of me taking this 6. inch coc"
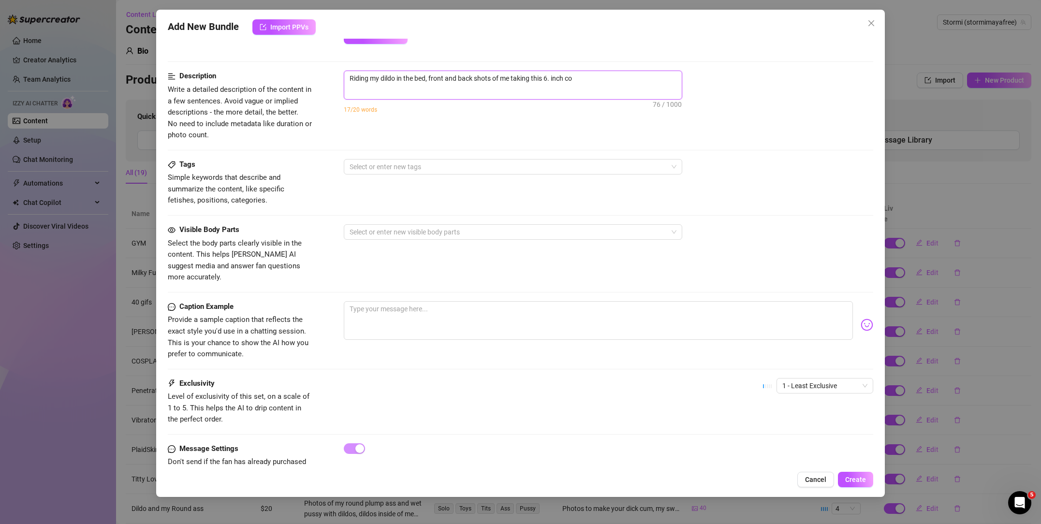
type textarea "Riding my dildo in the bed, front and back shots of me taking this 6. inch coc"
type textarea "Riding my dildo in the bed, front and back shots of me taking this 6. inch cock"
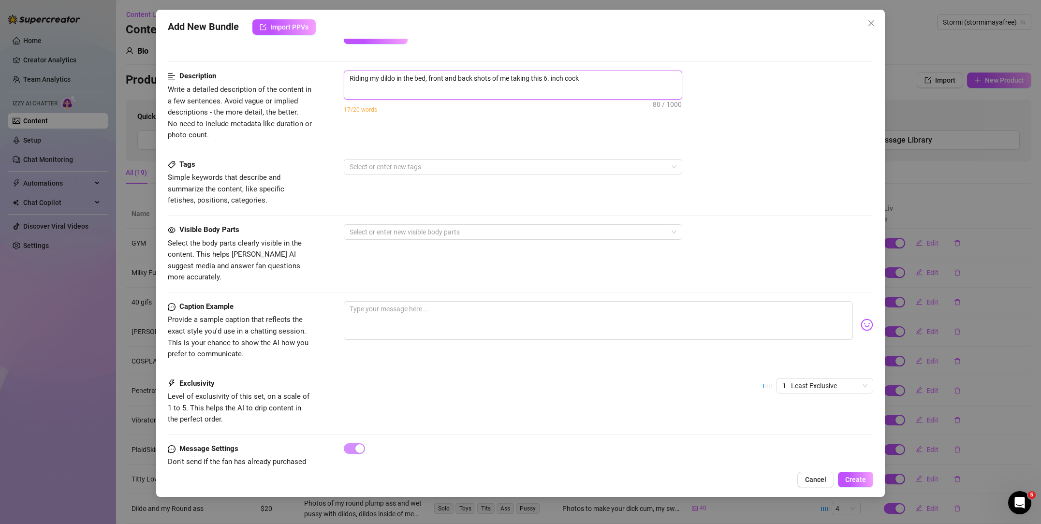
type textarea "Riding my dildo in the bed, front and back shots of me taking this 6. inch cock"
click at [389, 161] on div at bounding box center [508, 167] width 324 height 14
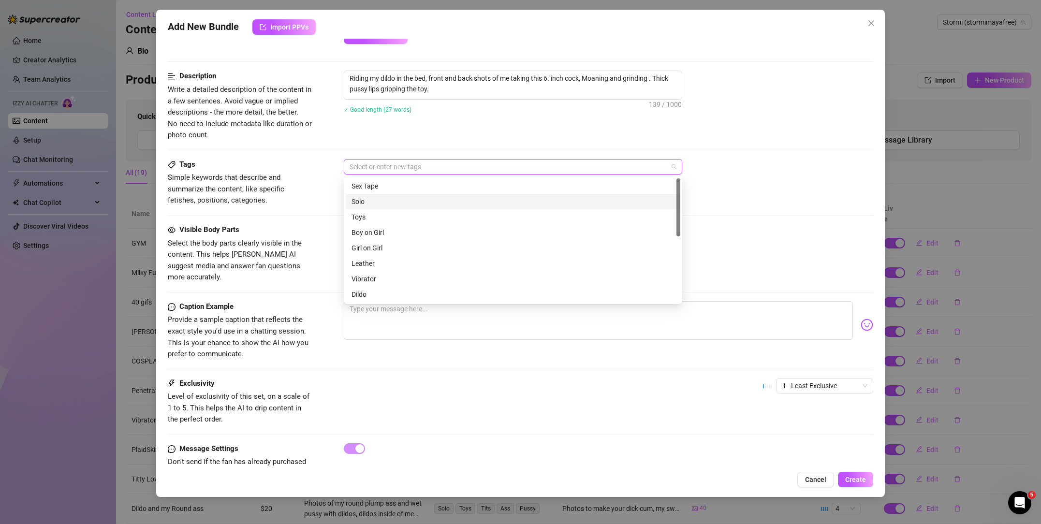
click at [384, 200] on div "Solo" at bounding box center [512, 201] width 323 height 11
click at [380, 214] on div "Toys" at bounding box center [512, 217] width 323 height 11
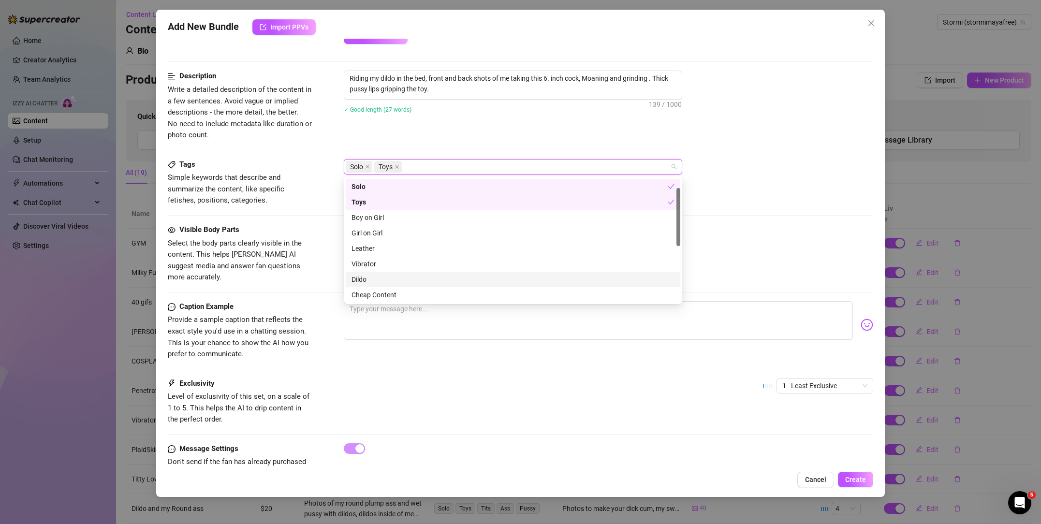
scroll to position [20, 0]
click at [388, 275] on div "Dildo" at bounding box center [512, 274] width 323 height 11
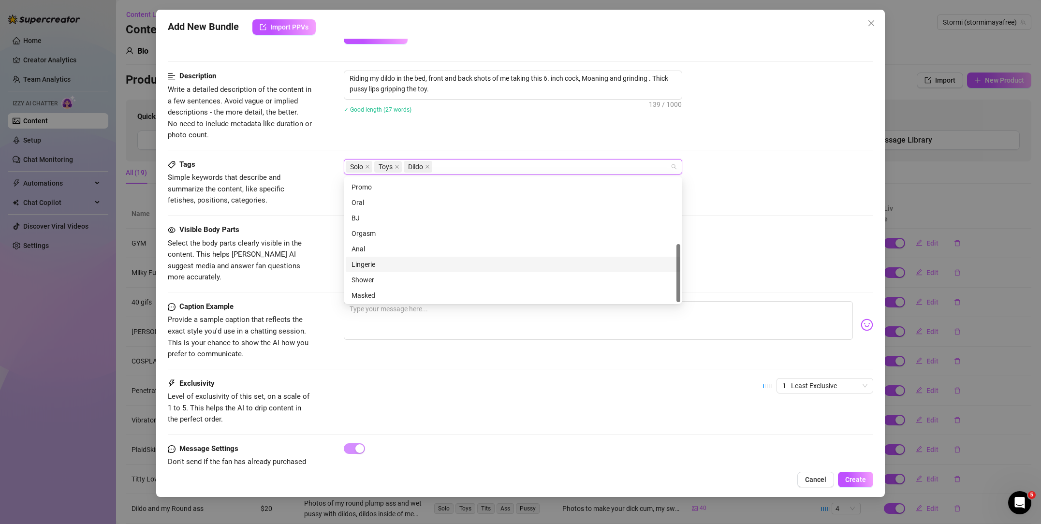
scroll to position [139, 0]
click at [391, 232] on div "Orgasm" at bounding box center [512, 232] width 323 height 11
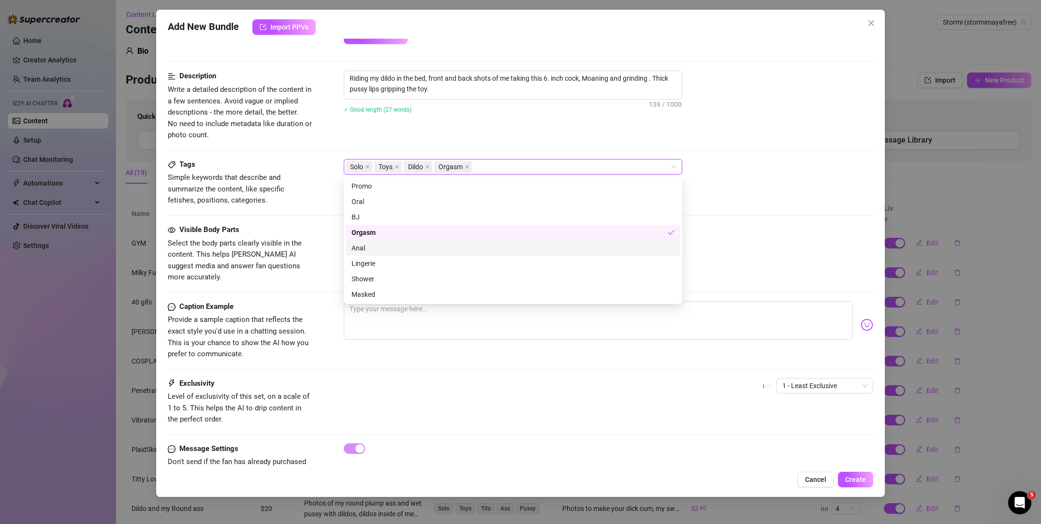
click at [320, 250] on div "Visible Body Parts Select the body parts clearly visible in the content. This h…" at bounding box center [520, 253] width 705 height 59
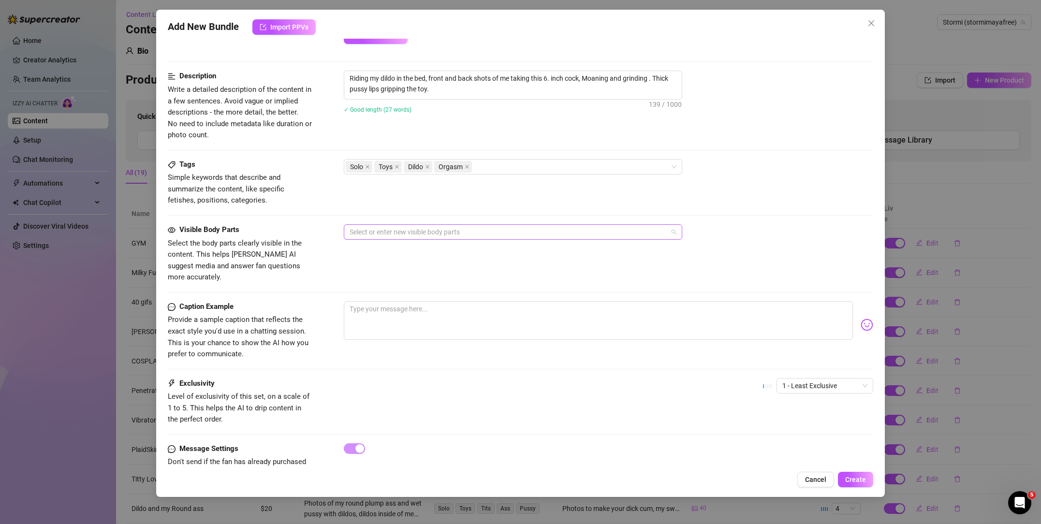
click at [378, 239] on div "Select or enter new visible body parts" at bounding box center [513, 231] width 338 height 15
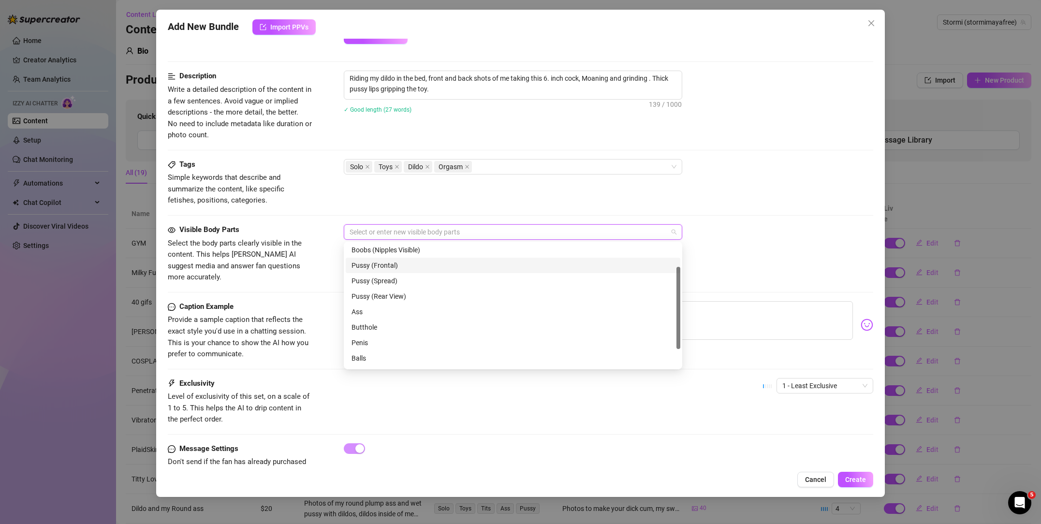
scroll to position [34, 0]
click at [379, 265] on div "Pussy (Frontal)" at bounding box center [512, 263] width 323 height 11
click at [392, 288] on div "Pussy (Rear View)" at bounding box center [512, 285] width 323 height 11
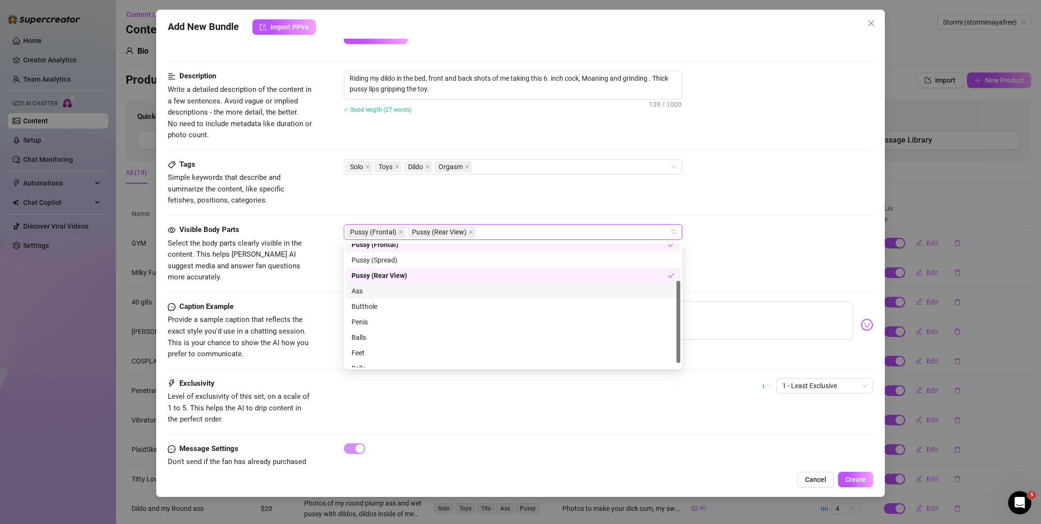
scroll to position [56, 0]
click at [381, 290] on div "Ass" at bounding box center [512, 288] width 323 height 11
click at [385, 303] on div "Butthole" at bounding box center [512, 304] width 323 height 11
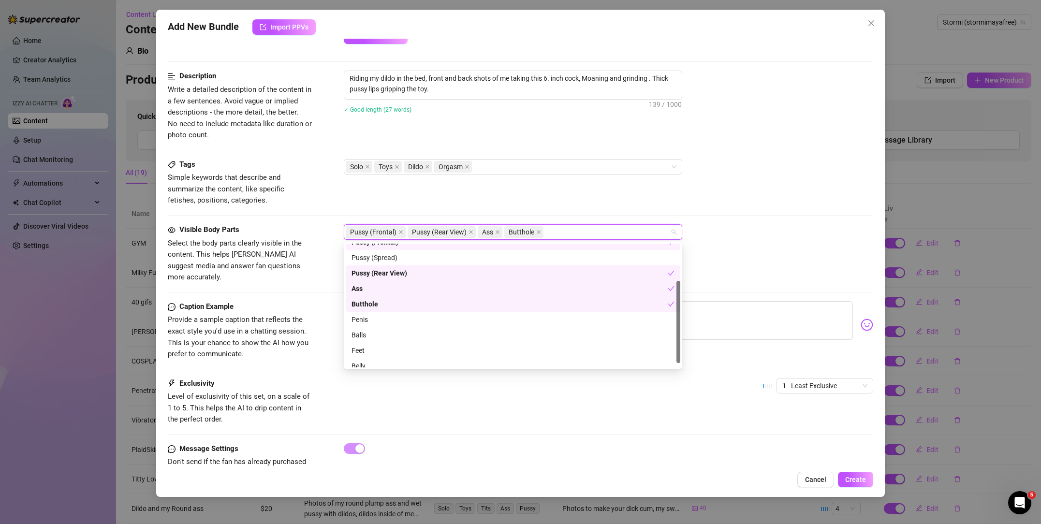
scroll to position [62, 0]
click at [331, 270] on div "Visible Body Parts Select the body parts clearly visible in the content. This h…" at bounding box center [520, 253] width 705 height 59
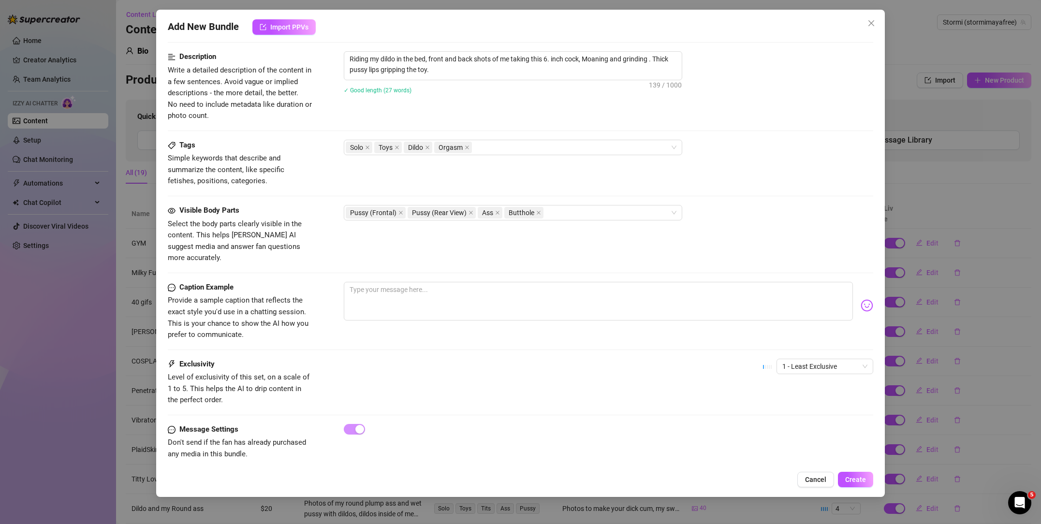
scroll to position [385, 0]
click at [384, 281] on textarea at bounding box center [598, 300] width 509 height 39
click at [825, 359] on span "1 - Least Exclusive" at bounding box center [824, 366] width 85 height 15
click at [826, 428] on div "5 - Most Exclusive 🔥" at bounding box center [824, 435] width 93 height 15
click at [660, 369] on div "Exclusivity Level of exclusivity of this set, on a scale of 1 to 5. This helps …" at bounding box center [520, 381] width 705 height 47
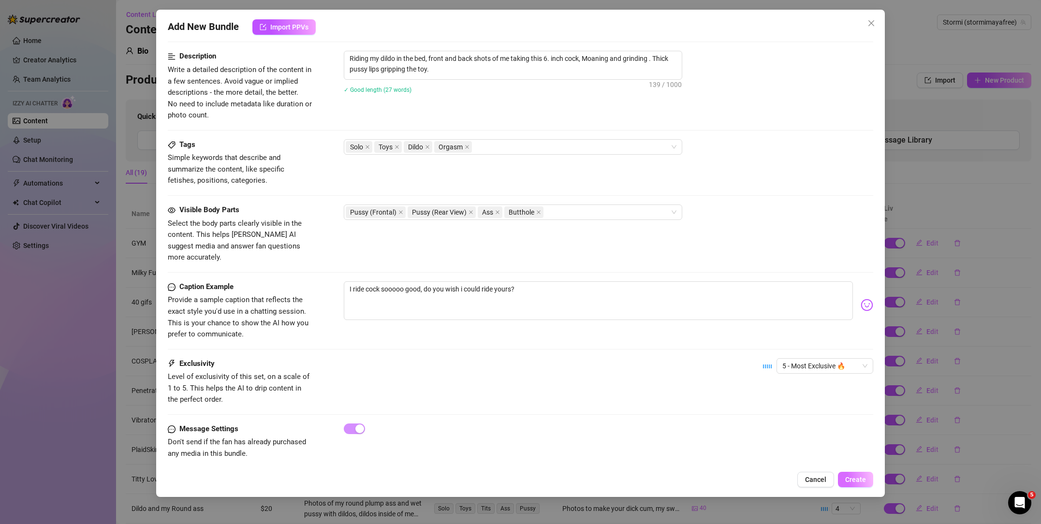
click at [852, 480] on span "Create" at bounding box center [855, 480] width 21 height 8
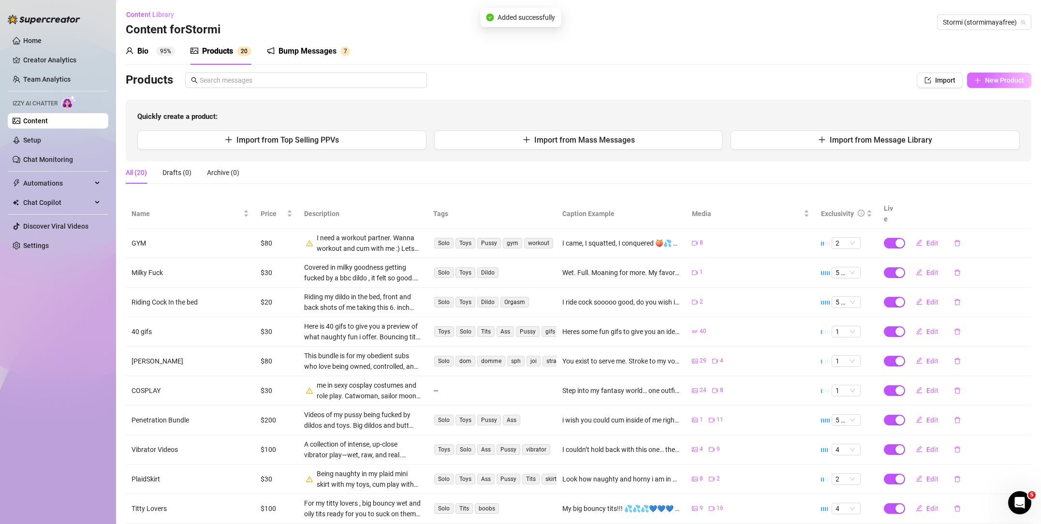
click at [1000, 75] on button "New Product" at bounding box center [999, 80] width 64 height 15
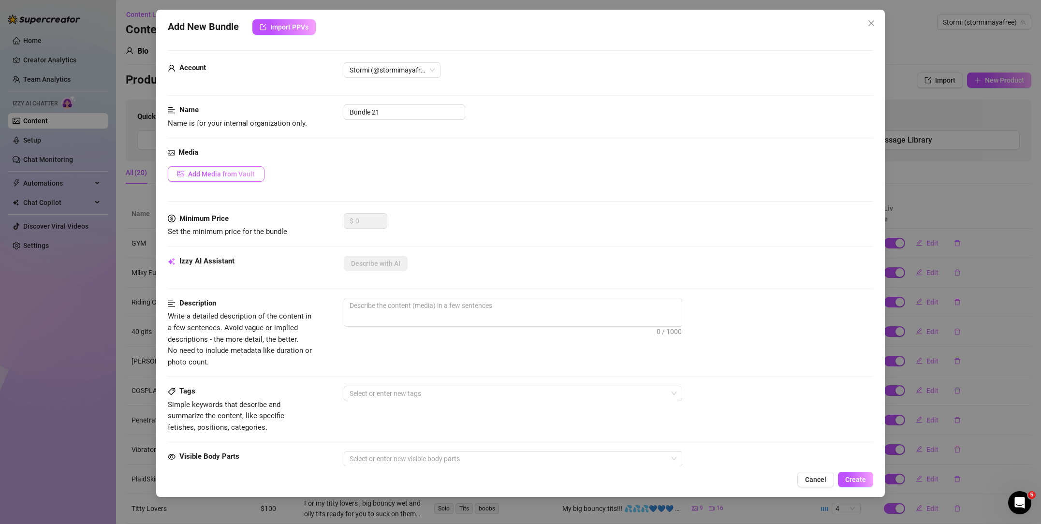
click at [231, 175] on span "Add Media from Vault" at bounding box center [221, 174] width 67 height 8
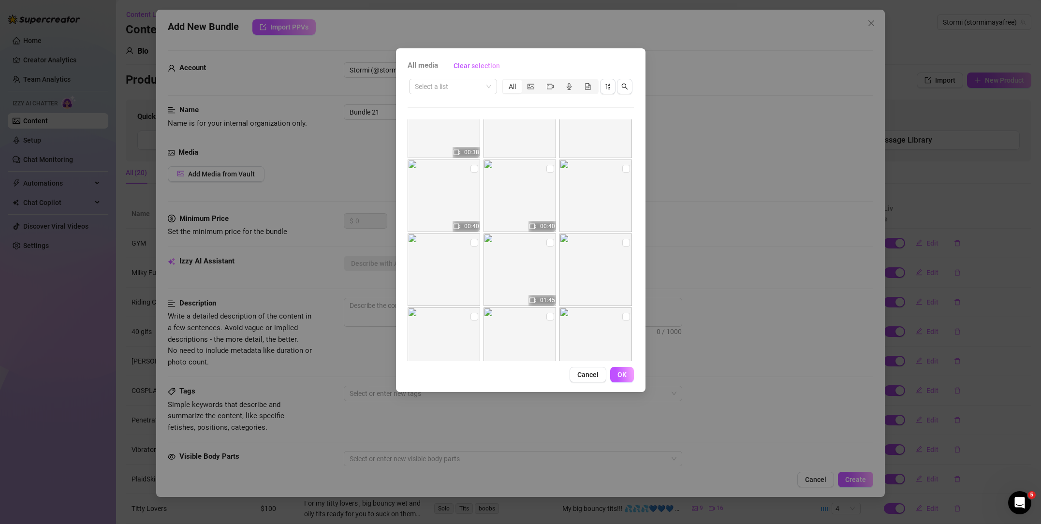
scroll to position [183, 0]
click at [549, 242] on input "checkbox" at bounding box center [550, 242] width 8 height 8
click at [551, 169] on input "checkbox" at bounding box center [550, 168] width 8 height 8
click at [626, 371] on button "OK" at bounding box center [622, 374] width 24 height 15
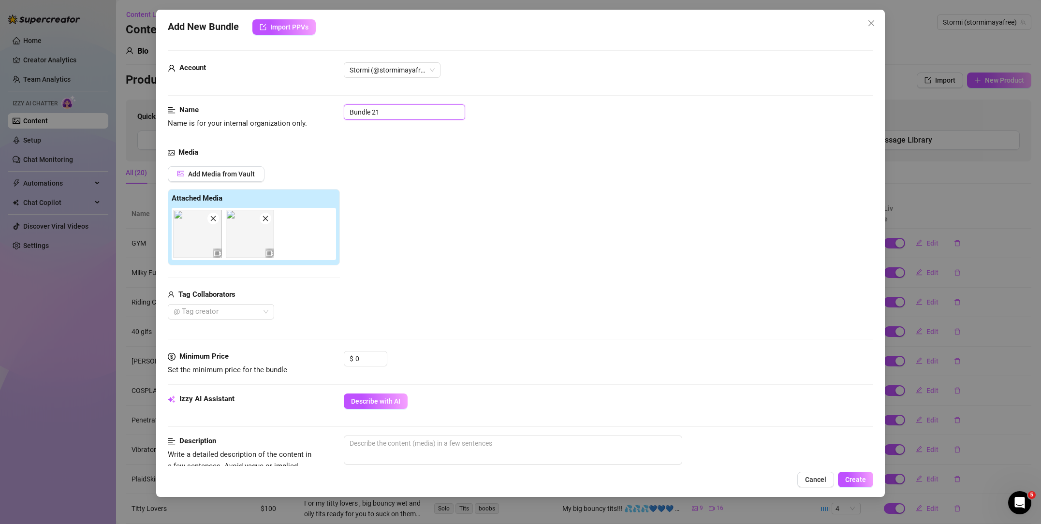
drag, startPoint x: 389, startPoint y: 116, endPoint x: 333, endPoint y: 100, distance: 58.9
click at [333, 100] on form "Account Stormi (@stormimayafree) Name Name is for your internal organization on…" at bounding box center [520, 456] width 705 height 812
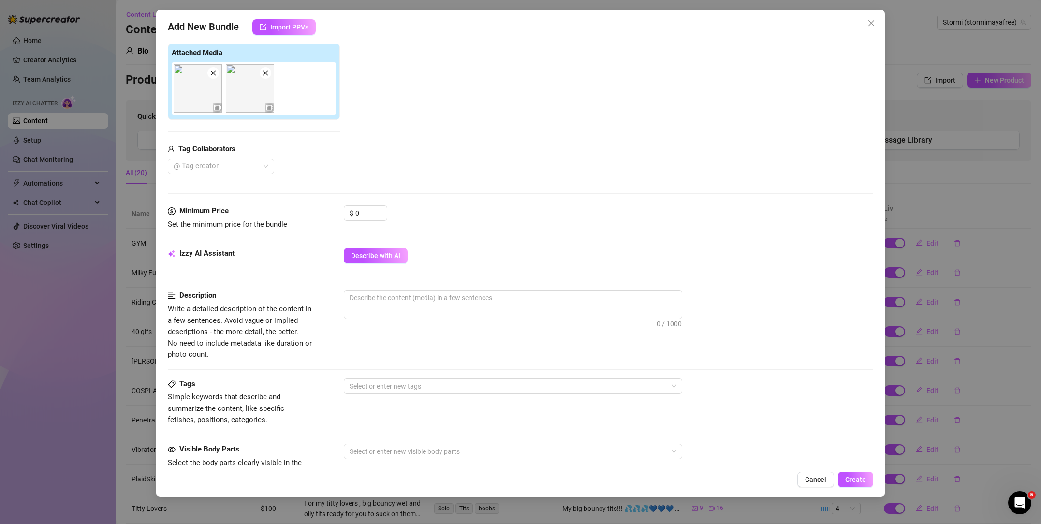
scroll to position [188, 0]
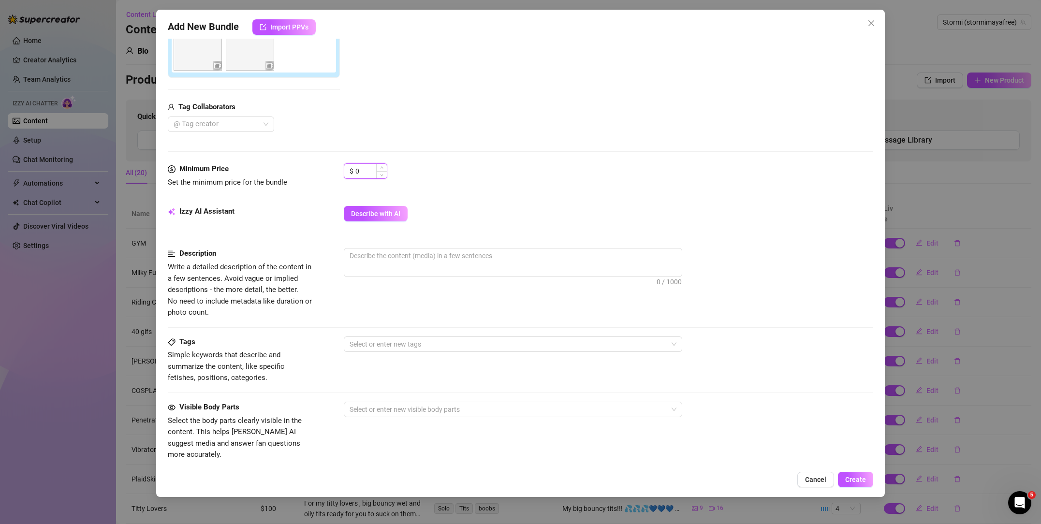
click at [369, 167] on input "0" at bounding box center [370, 171] width 31 height 15
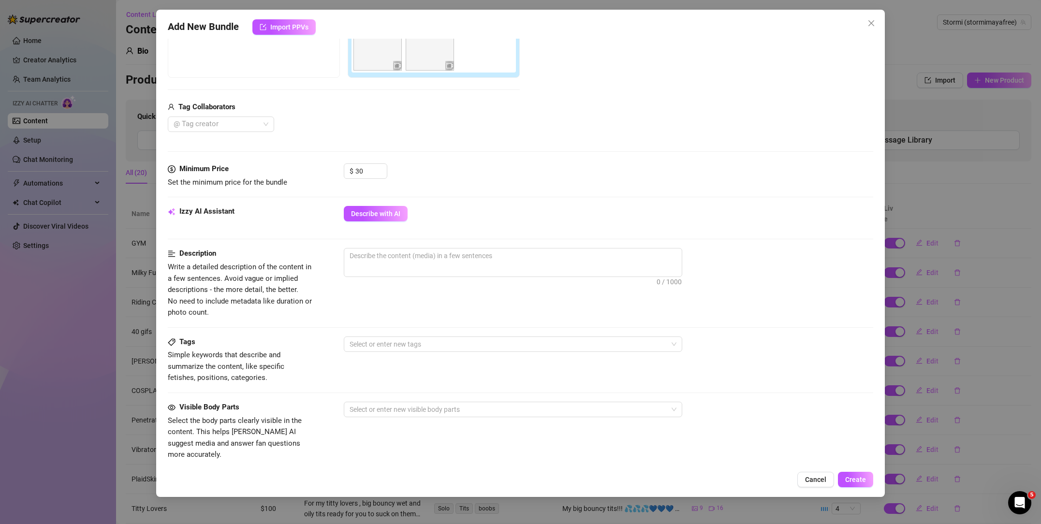
click at [506, 221] on div "Izzy AI Assistant Describe with AI" at bounding box center [520, 218] width 705 height 24
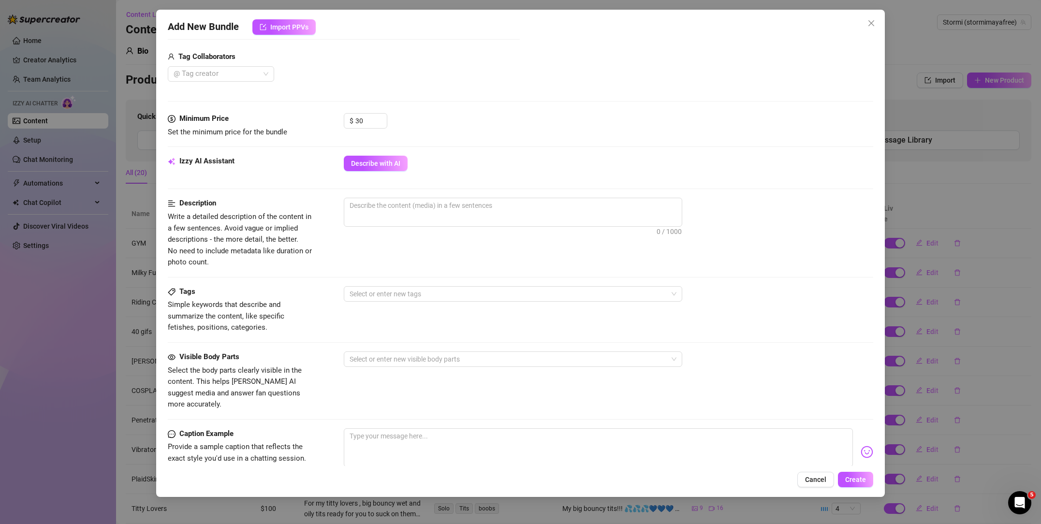
scroll to position [243, 0]
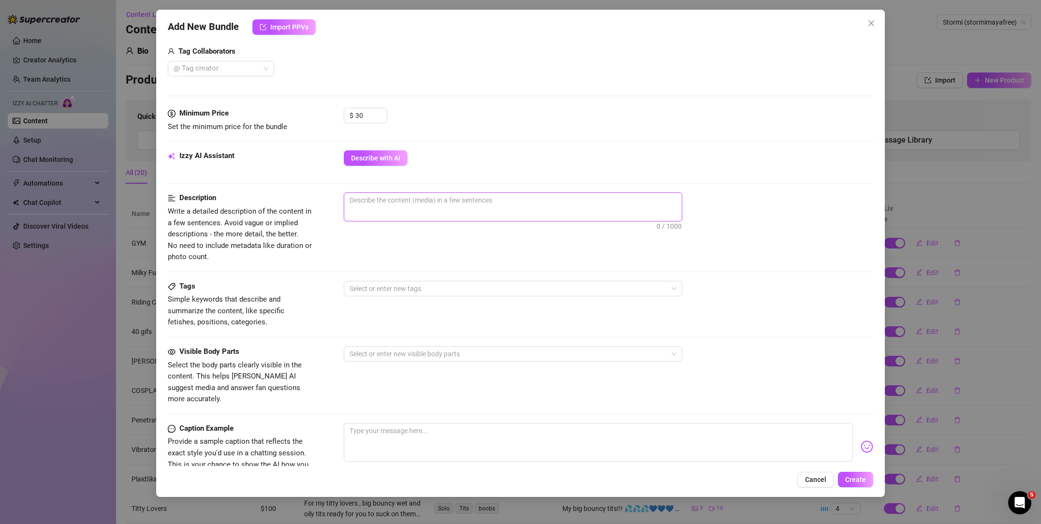
click at [443, 206] on textarea at bounding box center [512, 200] width 337 height 15
click at [436, 284] on div at bounding box center [508, 289] width 324 height 14
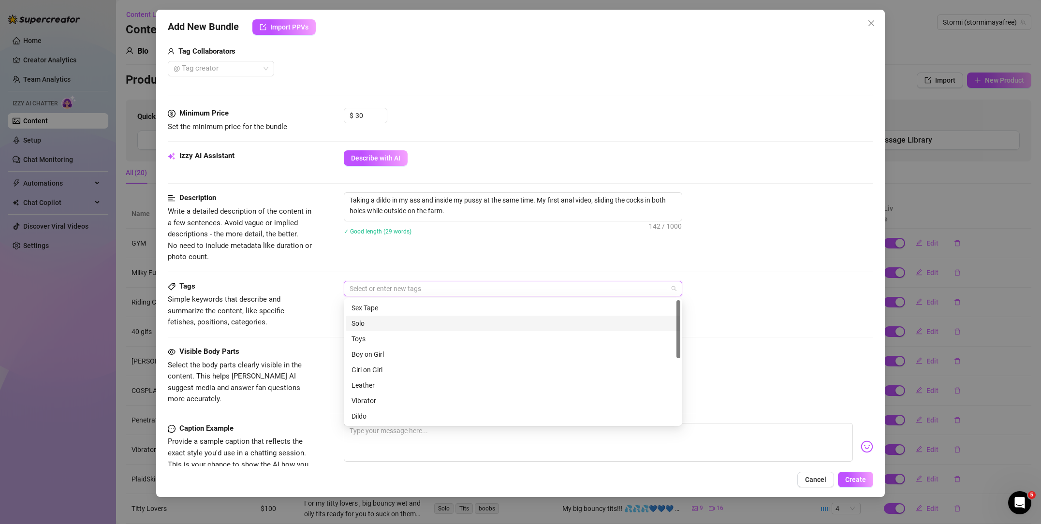
click at [419, 319] on div "Solo" at bounding box center [512, 323] width 323 height 11
click at [407, 334] on div "Toys" at bounding box center [512, 339] width 323 height 11
click at [397, 319] on div "Dildo" at bounding box center [512, 320] width 323 height 11
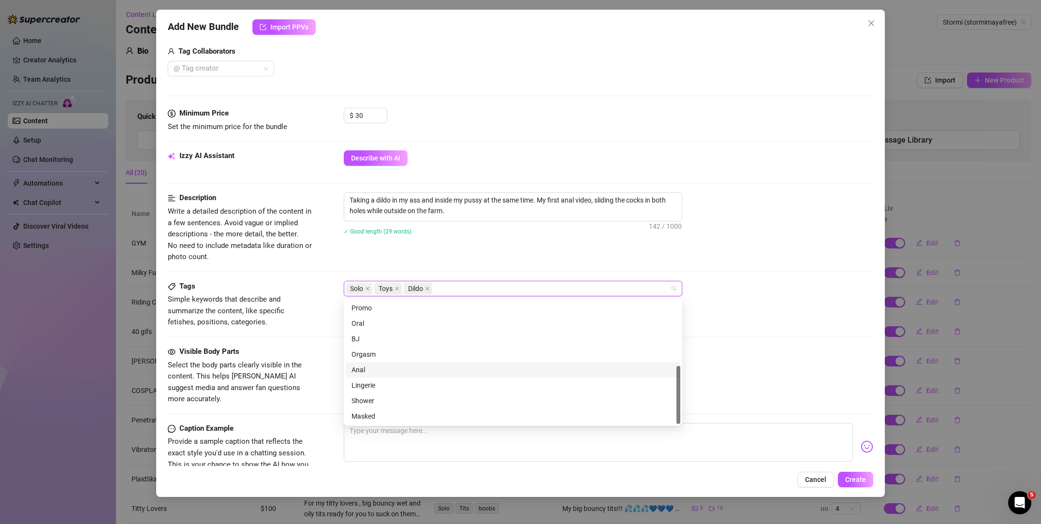
click at [385, 368] on div "Anal" at bounding box center [512, 369] width 323 height 11
click at [384, 383] on div "Lingerie" at bounding box center [512, 385] width 323 height 11
click at [392, 417] on div "Masked" at bounding box center [512, 416] width 323 height 11
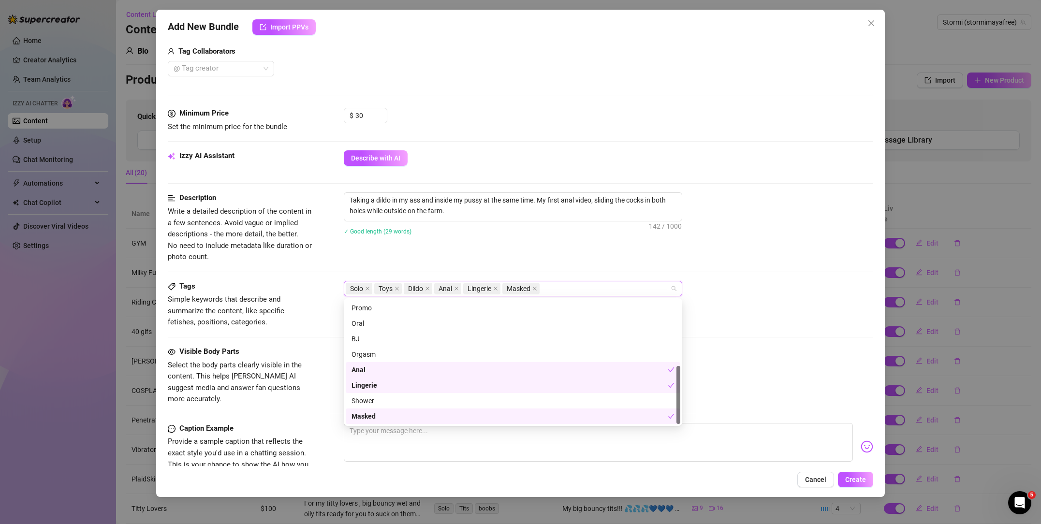
click at [324, 335] on div "Tags Simple keywords that describe and summarize the content, like specific fet…" at bounding box center [520, 313] width 705 height 65
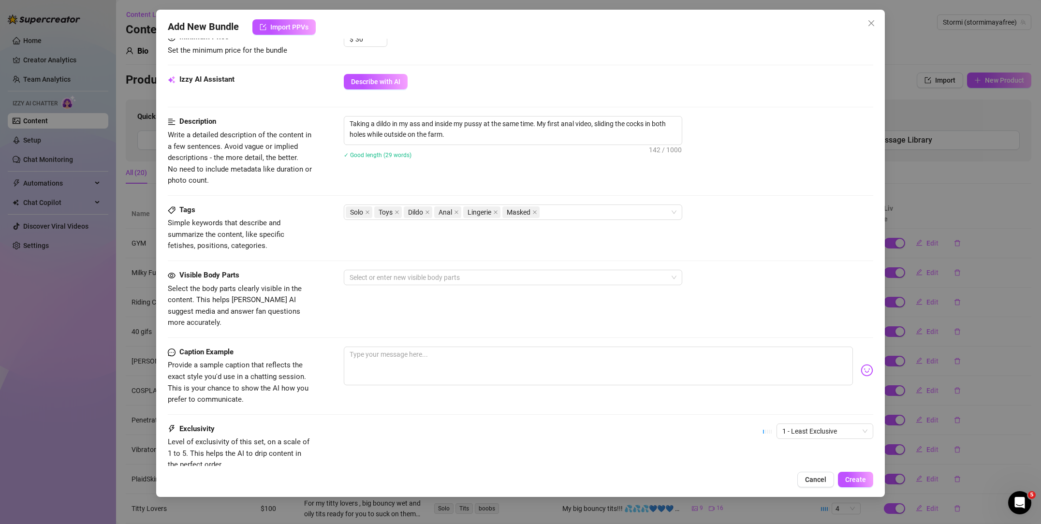
scroll to position [323, 0]
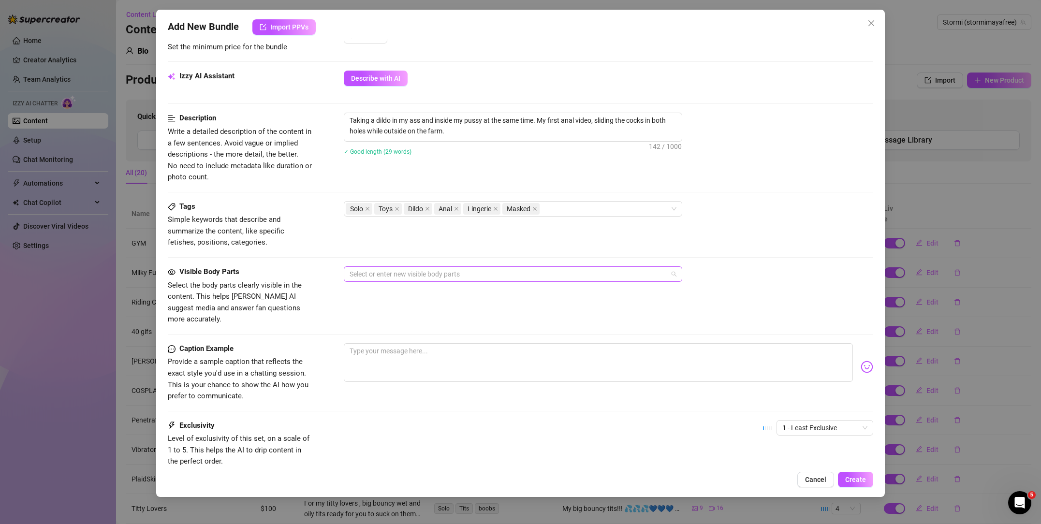
click at [398, 270] on div at bounding box center [508, 274] width 324 height 14
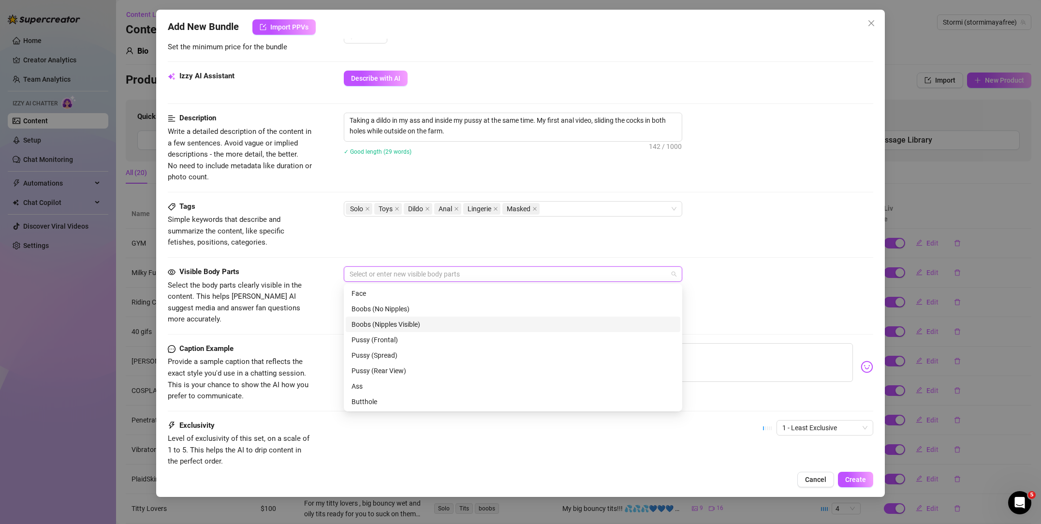
click at [397, 328] on div "Boobs (Nipples Visible)" at bounding box center [512, 324] width 323 height 11
click at [394, 337] on div "Pussy (Frontal)" at bounding box center [512, 339] width 323 height 11
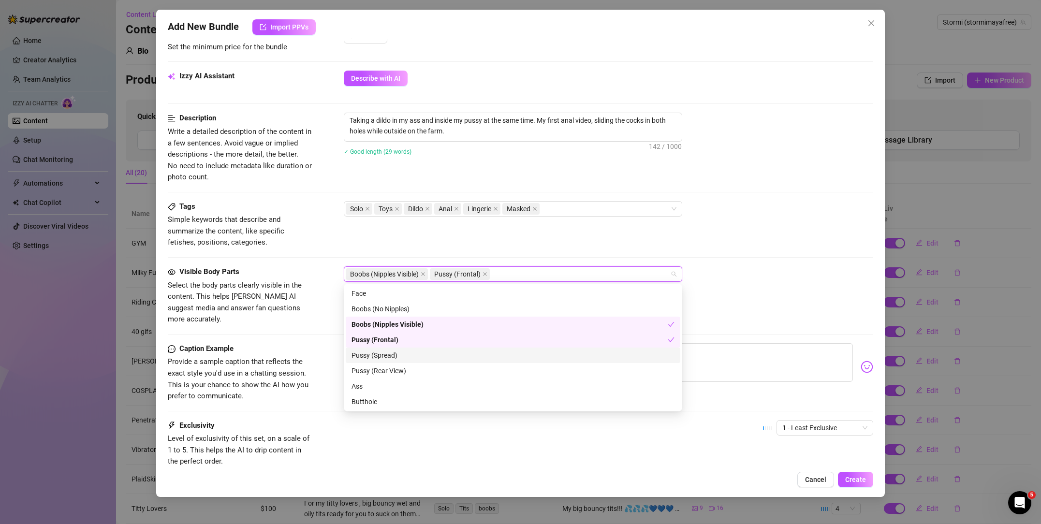
scroll to position [1, 0]
click at [390, 357] on div "Pussy (Spread)" at bounding box center [512, 354] width 323 height 11
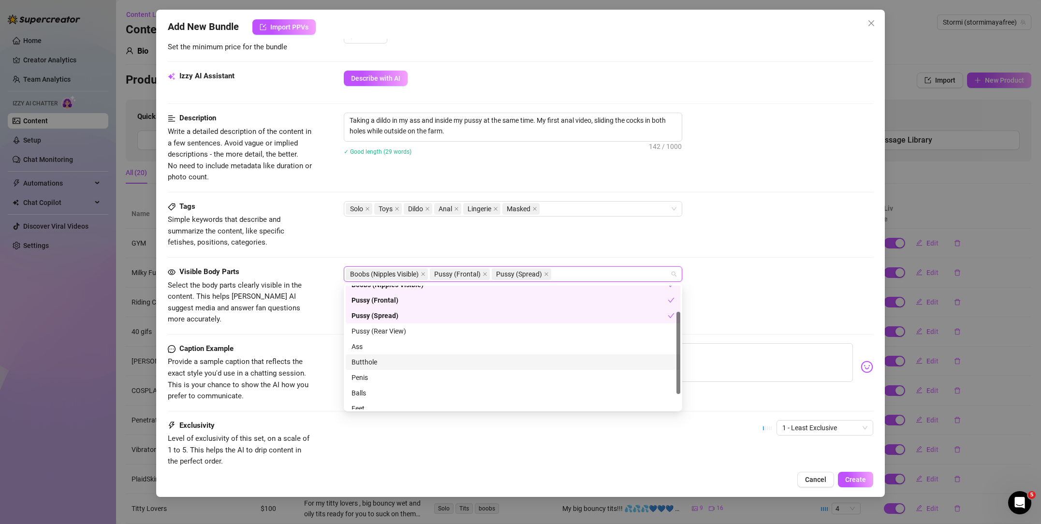
scroll to position [41, 0]
drag, startPoint x: 384, startPoint y: 328, endPoint x: 384, endPoint y: 337, distance: 9.2
click at [384, 328] on div "Pussy (Rear View)" at bounding box center [512, 329] width 323 height 11
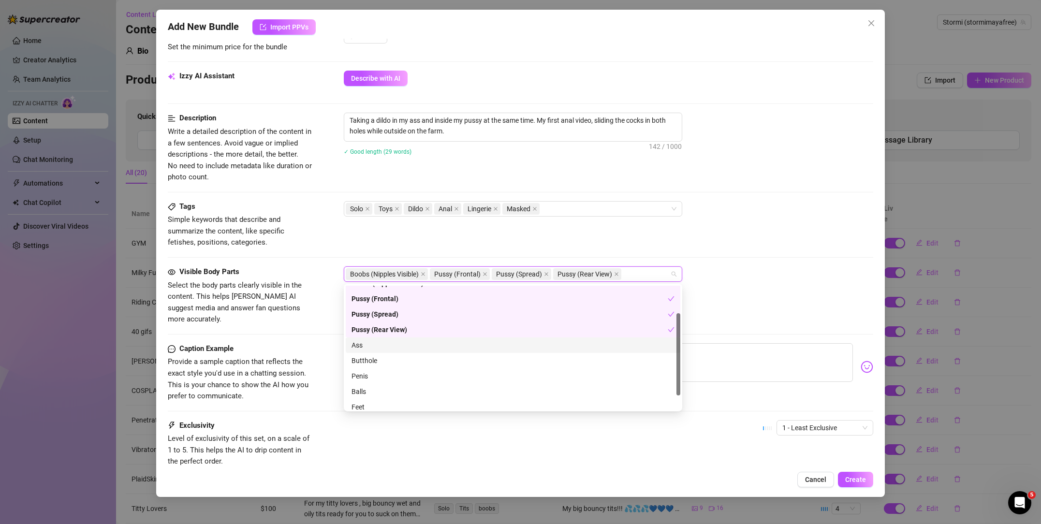
click at [383, 342] on div "Ass" at bounding box center [512, 345] width 323 height 11
click at [382, 362] on div "Butthole" at bounding box center [512, 360] width 323 height 11
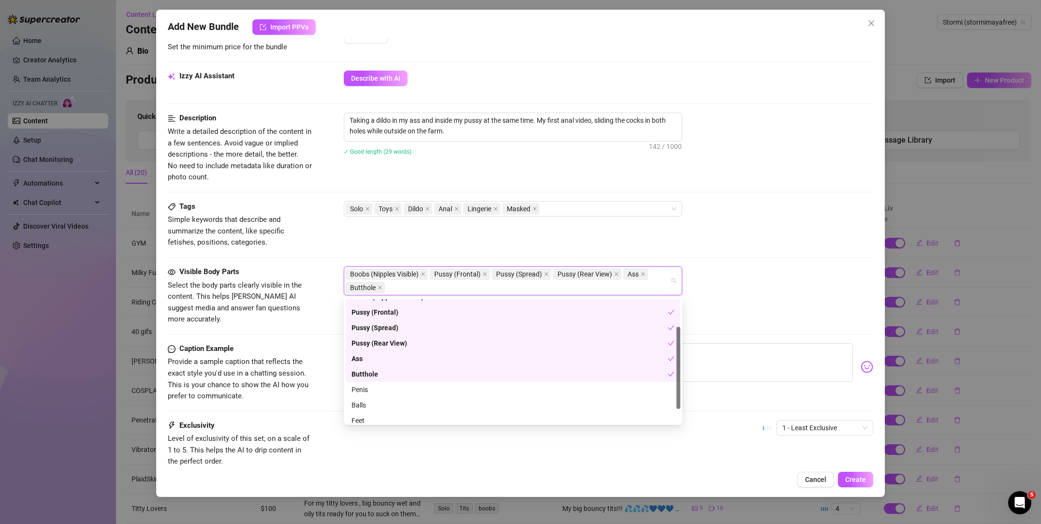
scroll to position [62, 0]
click at [279, 367] on span "Provide a sample caption that reflects the exact style you'd use in a chatting …" at bounding box center [240, 378] width 145 height 45
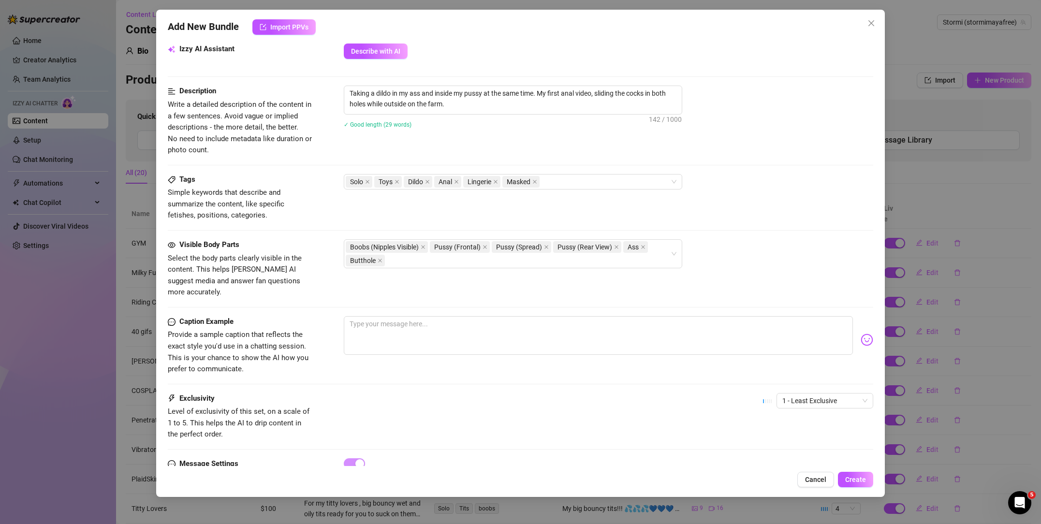
scroll to position [352, 0]
click at [393, 329] on textarea at bounding box center [598, 333] width 509 height 39
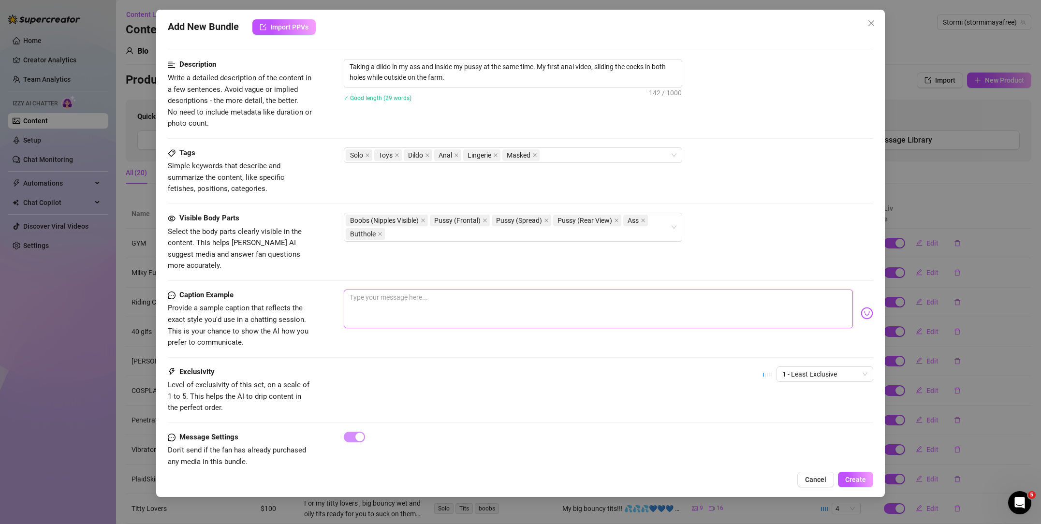
scroll to position [385, 0]
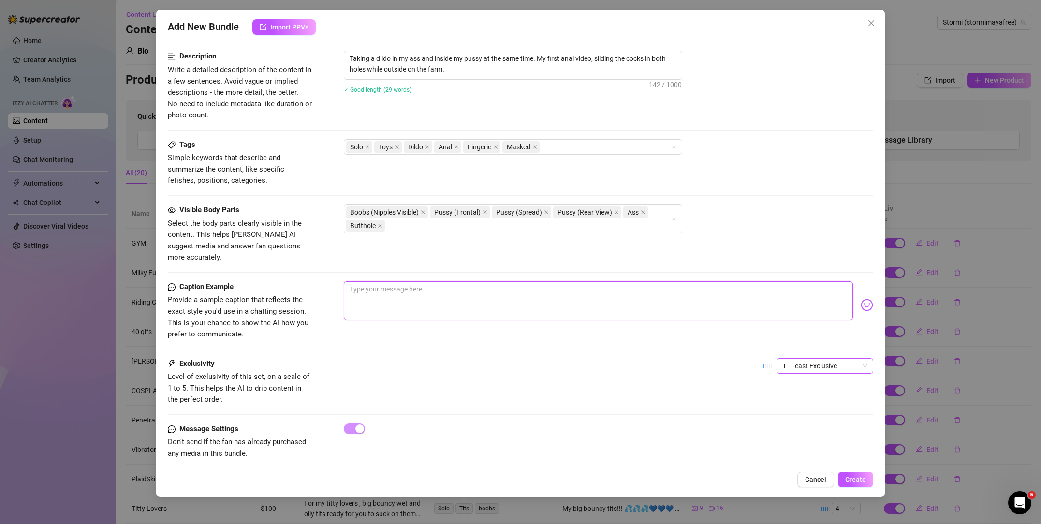
click at [803, 359] on span "1 - Least Exclusive" at bounding box center [824, 366] width 85 height 15
click at [819, 436] on div "5 - Most Exclusive 🔥" at bounding box center [824, 435] width 81 height 11
click at [448, 286] on textarea at bounding box center [598, 300] width 509 height 39
click at [858, 476] on span "Create" at bounding box center [855, 480] width 21 height 8
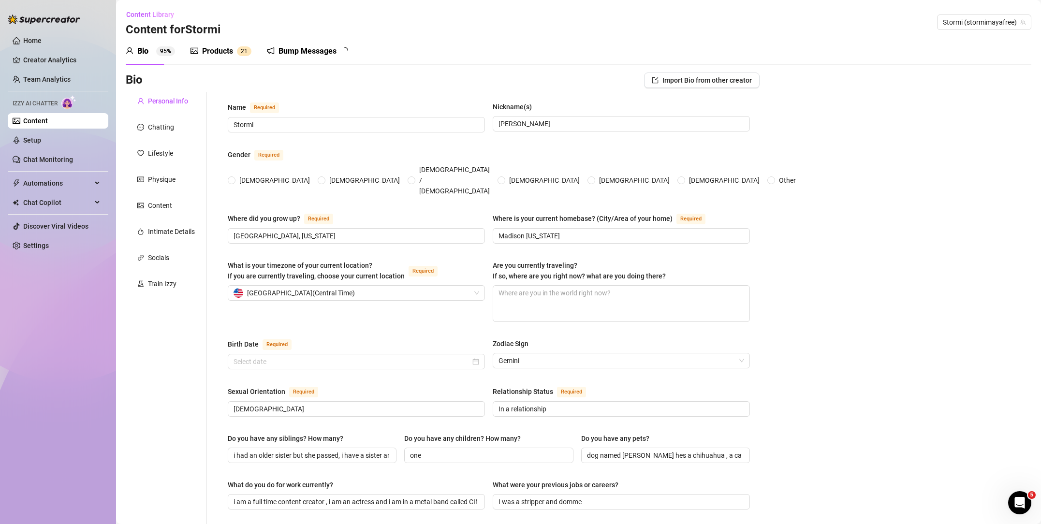
radio input "true"
type input "[DATE]"
